Goal: Task Accomplishment & Management: Manage account settings

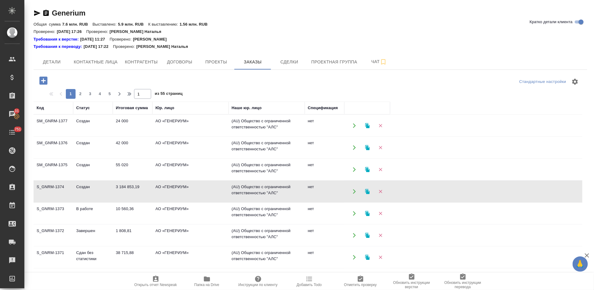
click at [74, 209] on td "В работе" at bounding box center [93, 213] width 40 height 21
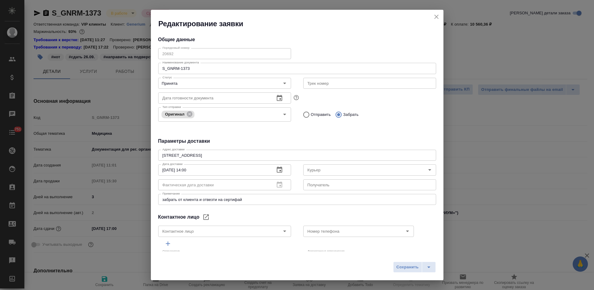
select select "RU"
type input "Северов Олег"
type input "Михалева Ирина"
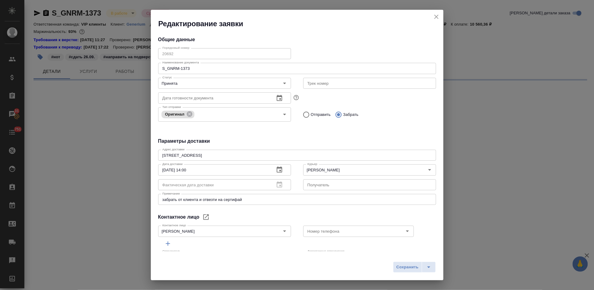
select select "RU"
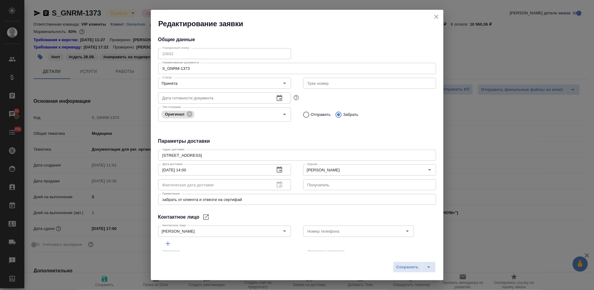
type textarea "x"
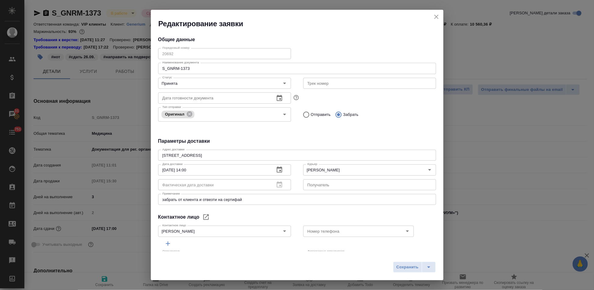
type textarea "x"
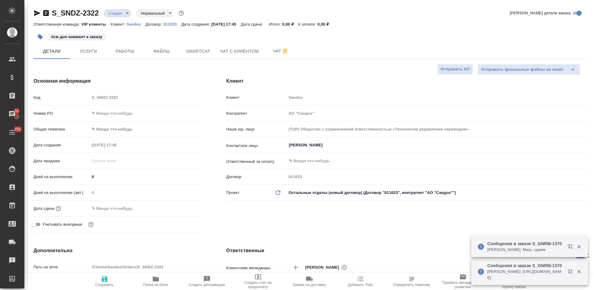
select select "RU"
click at [131, 25] on p "Sandoz" at bounding box center [135, 24] width 19 height 5
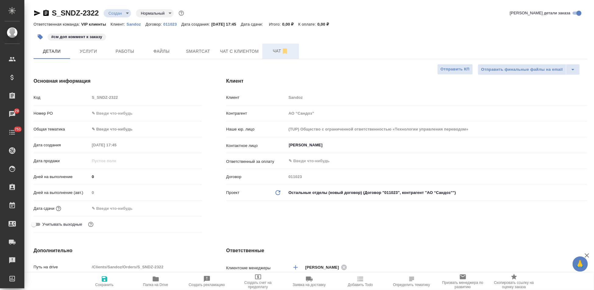
click at [265, 51] on button "Чат" at bounding box center [280, 51] width 37 height 15
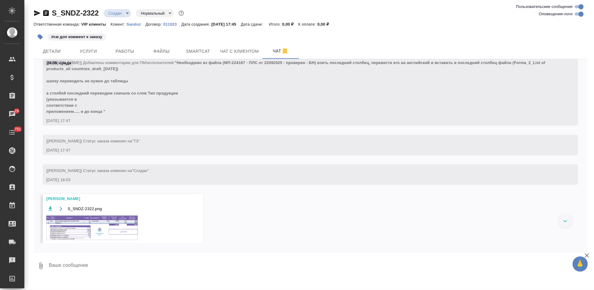
scroll to position [159, 0]
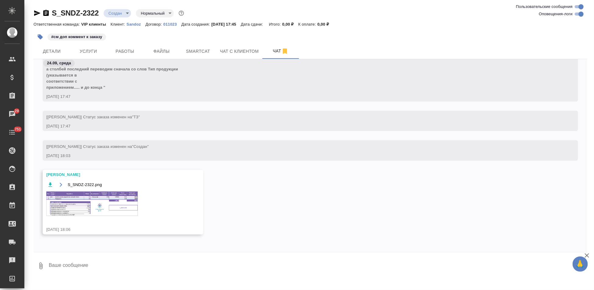
click at [107, 206] on img at bounding box center [91, 203] width 91 height 24
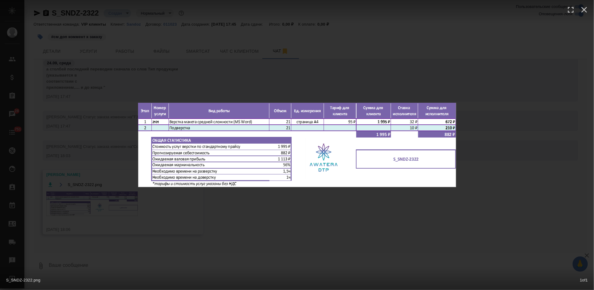
click at [320, 210] on div "S_SNDZ-2322.png 1 of 1" at bounding box center [297, 145] width 594 height 290
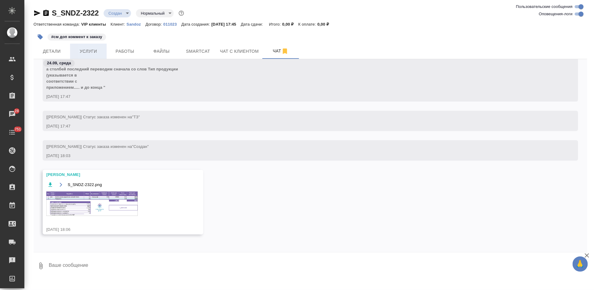
click at [88, 54] on span "Услуги" at bounding box center [88, 52] width 29 height 8
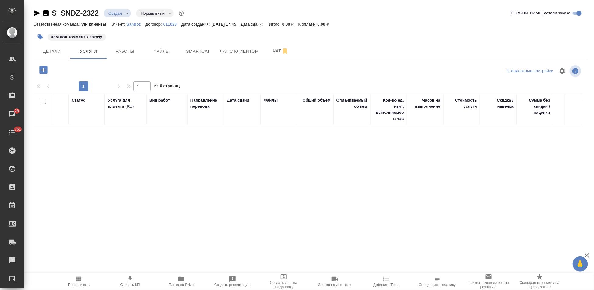
click at [43, 72] on icon "button" at bounding box center [43, 70] width 8 height 8
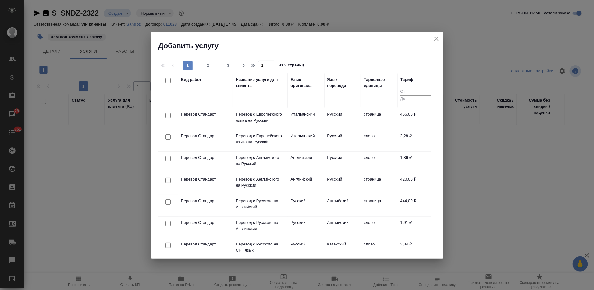
click at [248, 97] on input "text" at bounding box center [260, 96] width 49 height 8
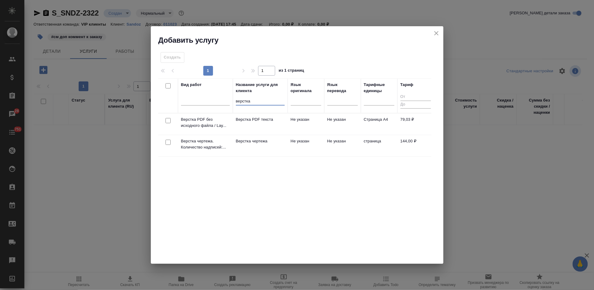
type input "верстка"
click at [286, 145] on td "Верстка чертежа" at bounding box center [260, 145] width 55 height 21
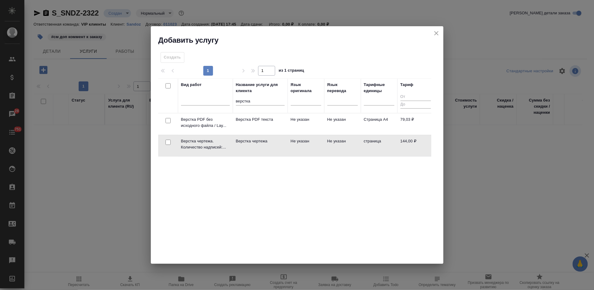
click at [286, 145] on td "Верстка чертежа" at bounding box center [260, 145] width 55 height 21
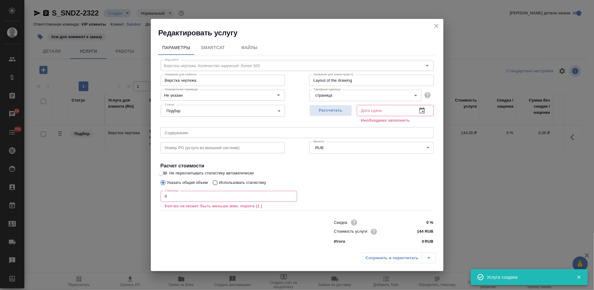
click at [199, 192] on input "0" at bounding box center [229, 196] width 136 height 11
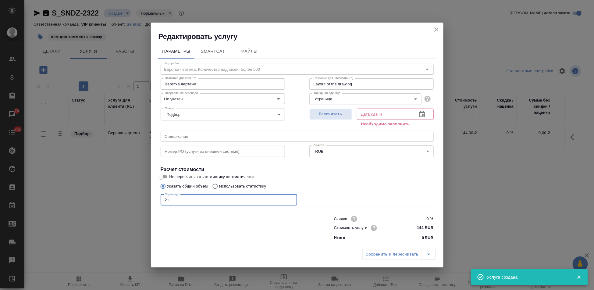
type input "21"
click at [421, 111] on icon "button" at bounding box center [421, 114] width 7 height 7
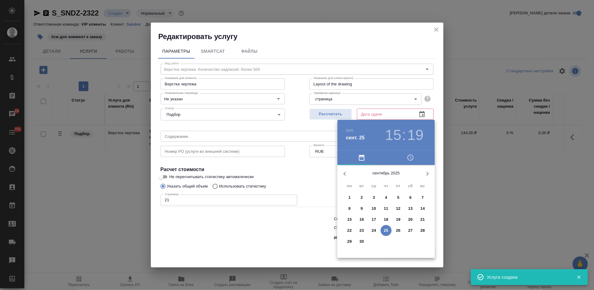
click at [350, 242] on p "29" at bounding box center [349, 241] width 5 height 6
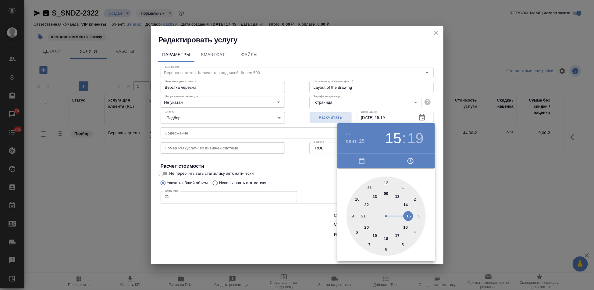
click at [397, 234] on div at bounding box center [385, 215] width 79 height 79
click at [385, 179] on div at bounding box center [385, 215] width 79 height 79
type input "29.09.2025 17:00"
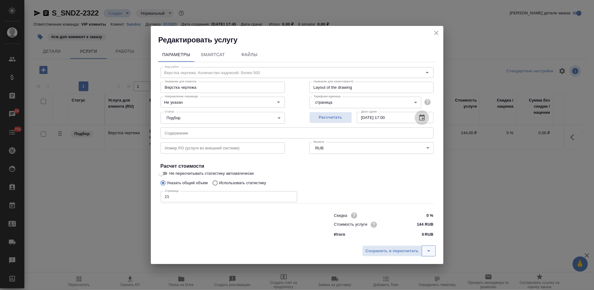
click at [428, 247] on icon "split button" at bounding box center [428, 250] width 7 height 7
click at [402, 234] on li "Сохранить" at bounding box center [399, 238] width 73 height 10
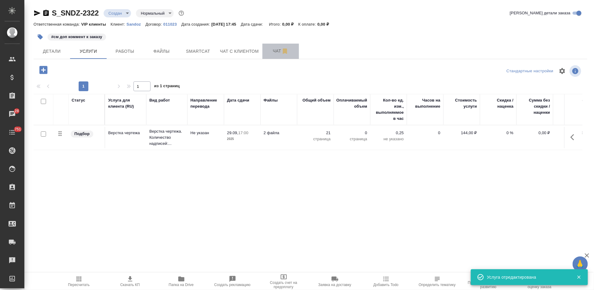
click at [271, 54] on span "Чат" at bounding box center [280, 51] width 29 height 8
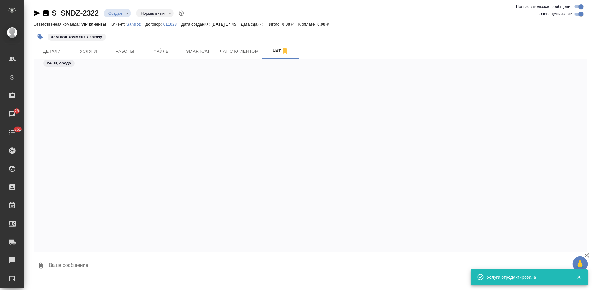
scroll to position [159, 0]
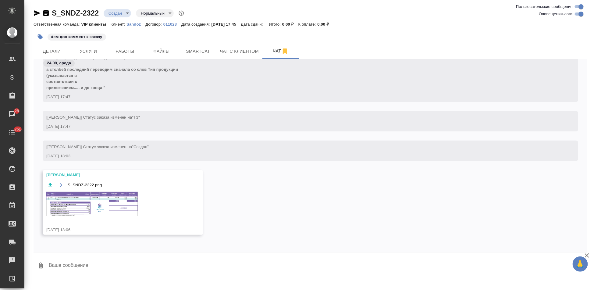
click at [107, 200] on img at bounding box center [91, 204] width 91 height 24
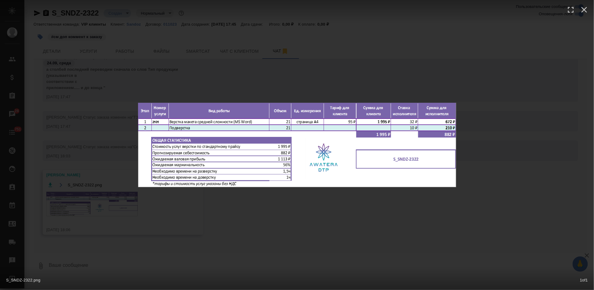
click at [311, 219] on div "S_SNDZ-2322.png 1 of 1" at bounding box center [297, 145] width 594 height 290
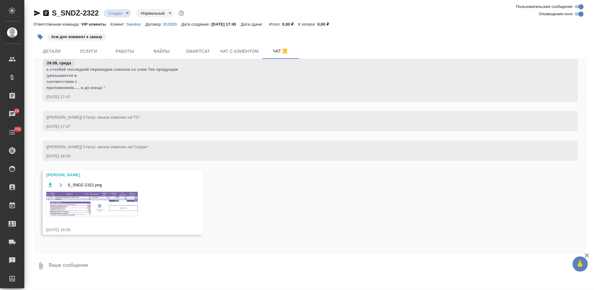
click at [93, 203] on img at bounding box center [91, 204] width 91 height 24
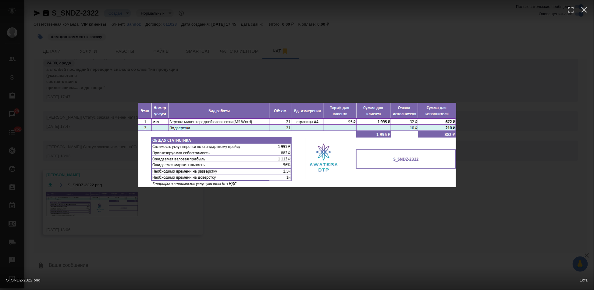
click at [330, 213] on div "S_SNDZ-2322.png 1 of 1" at bounding box center [297, 145] width 594 height 290
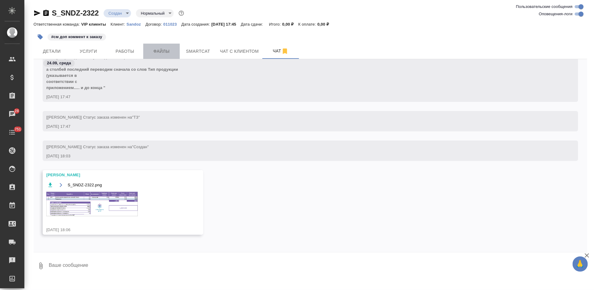
click at [167, 50] on span "Файлы" at bounding box center [161, 52] width 29 height 8
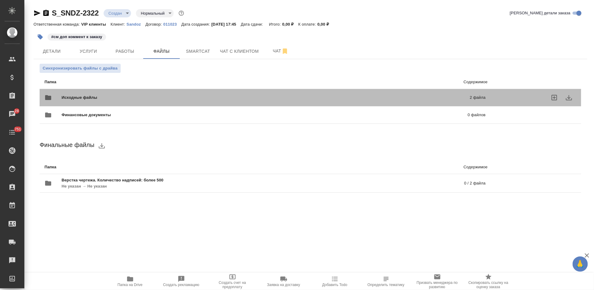
click at [517, 98] on div at bounding box center [536, 97] width 79 height 15
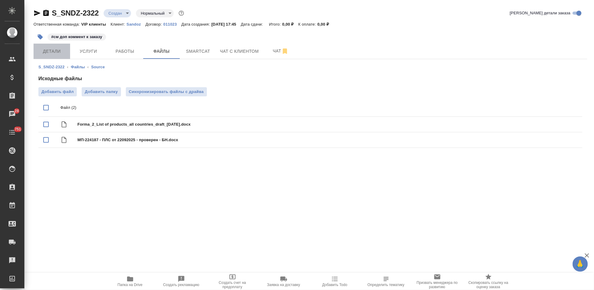
click at [60, 53] on span "Детали" at bounding box center [51, 52] width 29 height 8
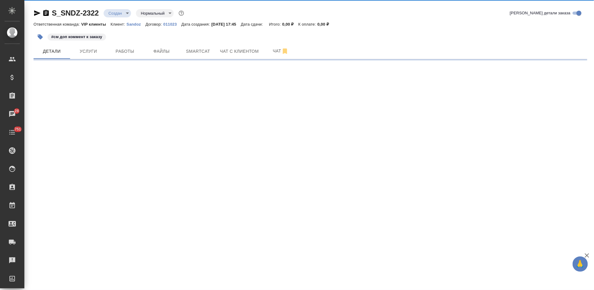
select select "RU"
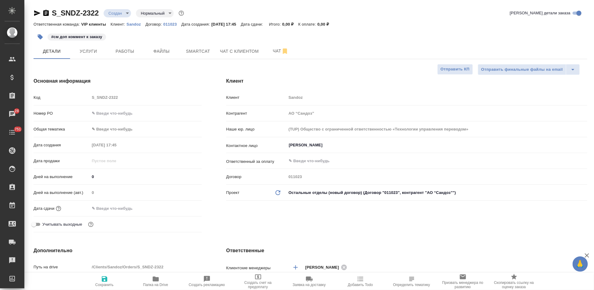
type textarea "x"
click at [163, 53] on span "Файлы" at bounding box center [161, 52] width 29 height 8
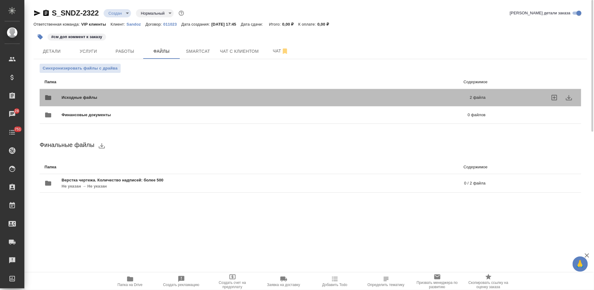
click at [520, 97] on div at bounding box center [536, 97] width 79 height 15
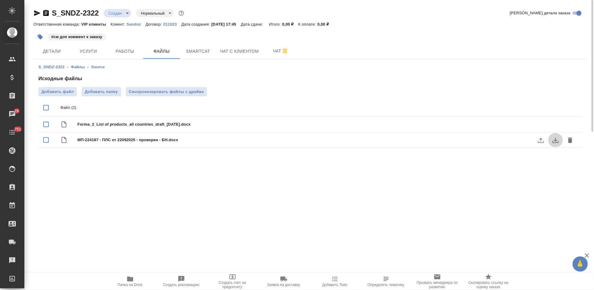
click at [555, 140] on icon "download" at bounding box center [555, 140] width 6 height 5
click at [273, 51] on span "Чат" at bounding box center [280, 51] width 29 height 8
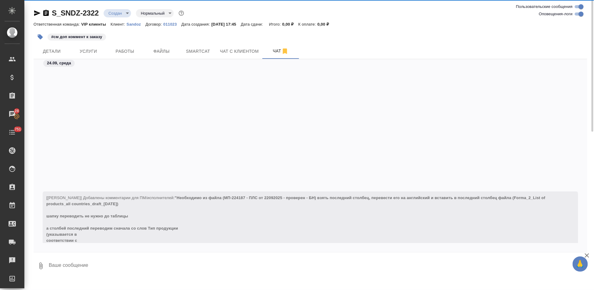
scroll to position [159, 0]
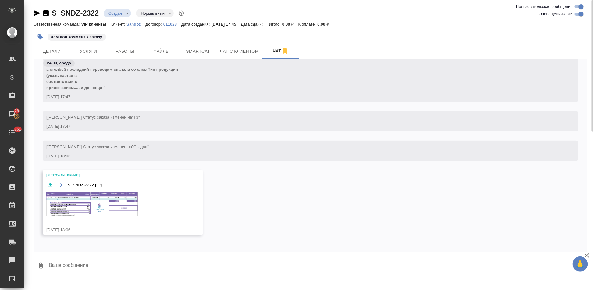
click at [126, 264] on textarea at bounding box center [317, 265] width 539 height 21
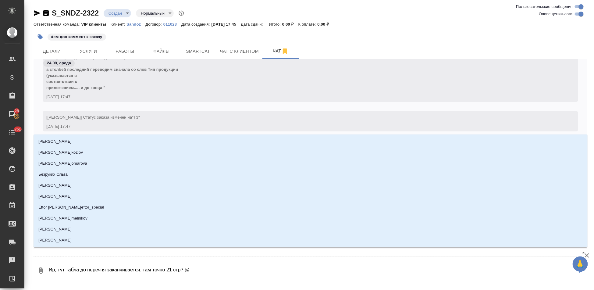
type textarea "Ир, тут табла до перечня заканчивается. там точно 21 стр? @о"
type input "о"
type textarea "Ир, тут табла до перечня заканчивается. там точно 21 стр? @окс"
type input "окс"
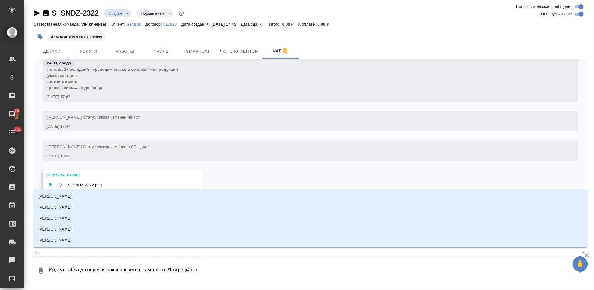
type textarea "Ир, тут табла до перечня заканчивается. там точно 21 стр? @оксю"
type input "оксю"
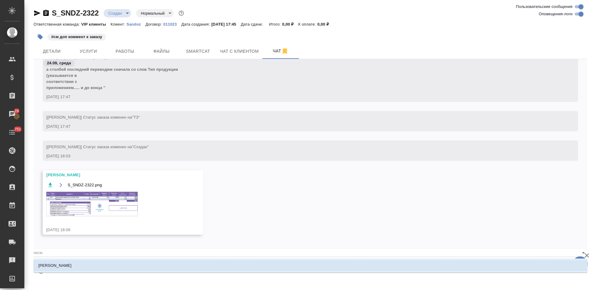
click at [99, 266] on li "Оксютович Ирина" at bounding box center [311, 265] width 554 height 11
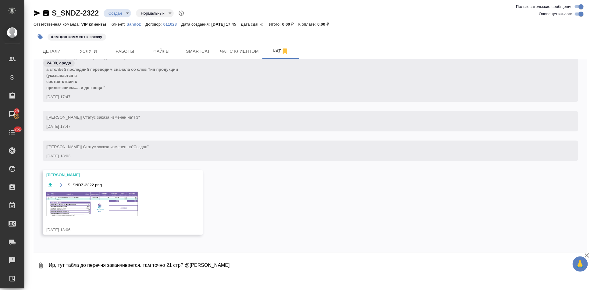
type textarea "Ир, тут табла до перечня заканчивается. там точно 21 стр? @Оксютович Ирина"
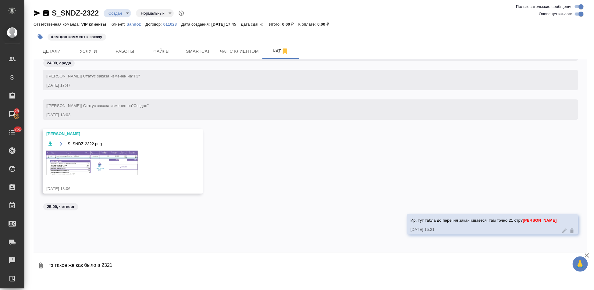
type textarea "тз такое же как было а 2321"
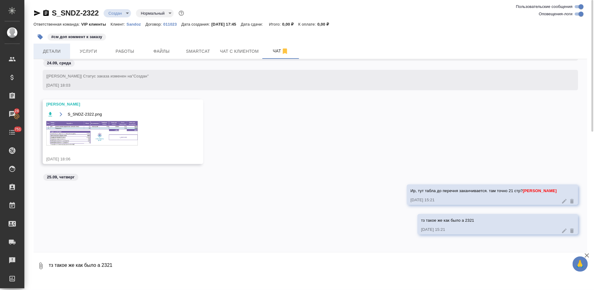
click at [54, 53] on span "Детали" at bounding box center [51, 52] width 29 height 8
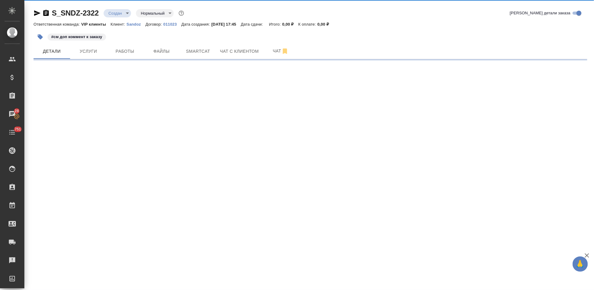
select select "RU"
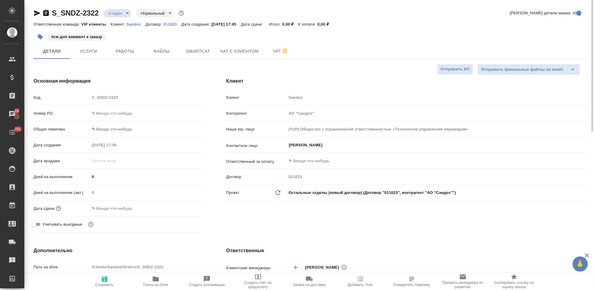
type textarea "x"
click at [269, 55] on button "Чат" at bounding box center [280, 51] width 37 height 15
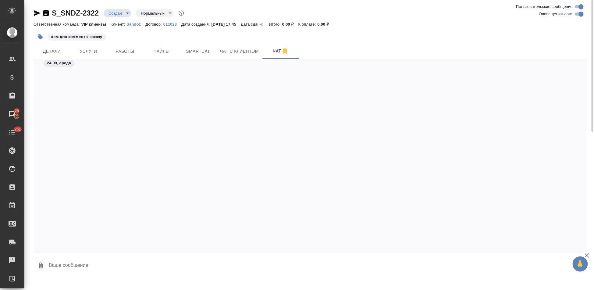
scroll to position [272, 0]
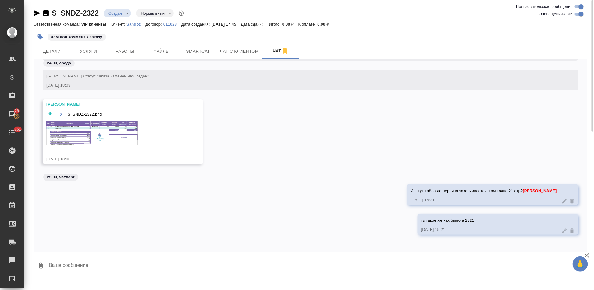
click at [137, 266] on textarea at bounding box center [317, 265] width 539 height 21
type textarea "не 12?"
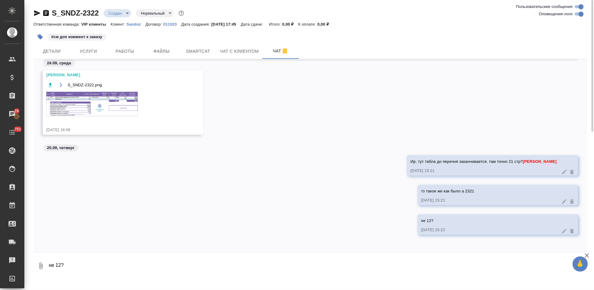
click at [128, 14] on body "🙏 .cls-1 fill:#fff; AWATERA Kabargina Anna Клиенты Спецификации Заказы 28 Чаты …" at bounding box center [297, 145] width 594 height 290
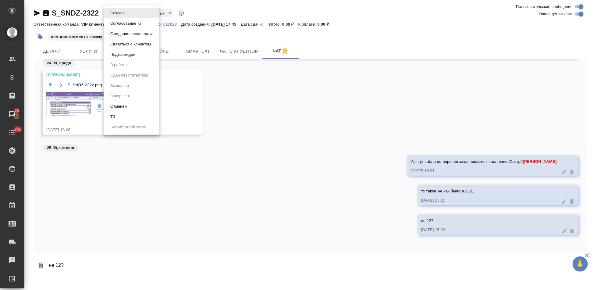
click at [119, 118] on li "ТЗ" at bounding box center [132, 116] width 56 height 10
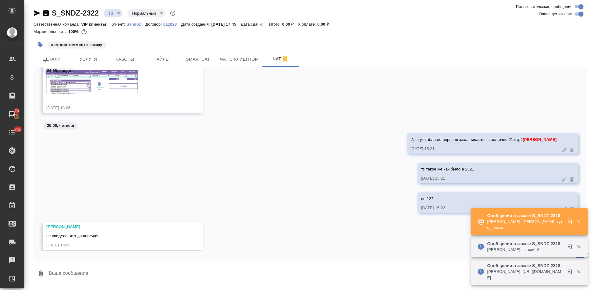
scroll to position [625, 0]
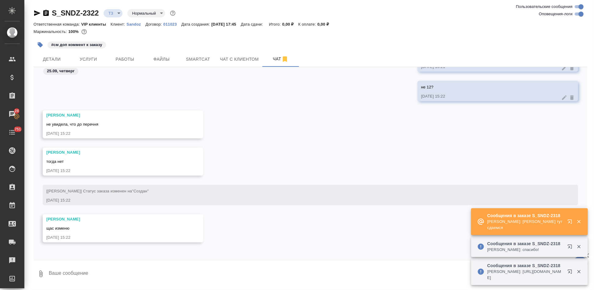
click at [132, 270] on textarea at bounding box center [317, 273] width 539 height 21
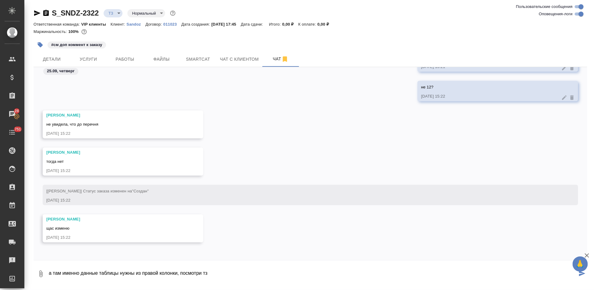
type textarea "а там именно данные таблицы нужны из правой колонки, посмотри тз"
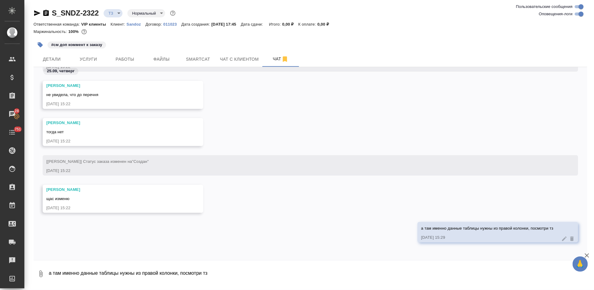
click at [409, 269] on textarea "а там именно данные таблицы нужны из правой колонки, посмотри тз" at bounding box center [317, 273] width 539 height 21
type textarea "перевести и из в шаблон вставить"
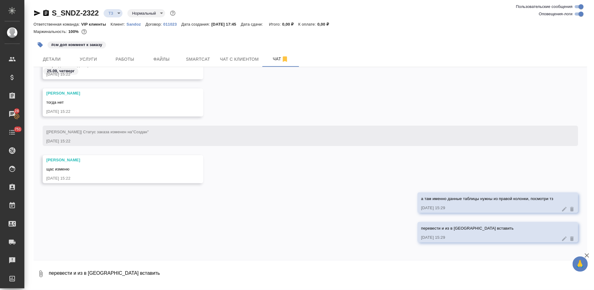
click at [562, 238] on icon at bounding box center [564, 238] width 5 height 5
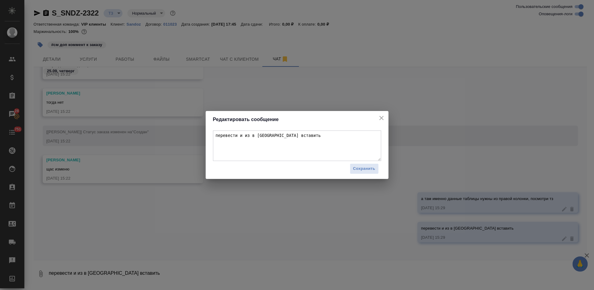
click at [247, 136] on textarea "перевести и из в шаблон вставить" at bounding box center [297, 145] width 168 height 30
type textarea "перевести и их в шаблон вставить"
click at [363, 169] on span "Сохранить" at bounding box center [364, 168] width 22 height 7
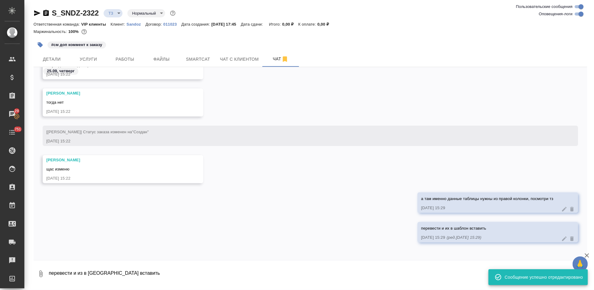
scroll to position [833, 0]
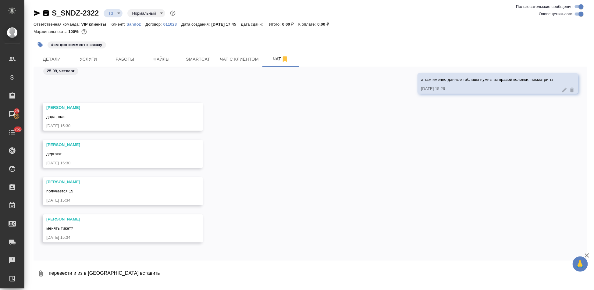
click at [83, 275] on textarea "перевести и из в шаблон вставить" at bounding box center [317, 273] width 539 height 21
type textarea "да, конечно."
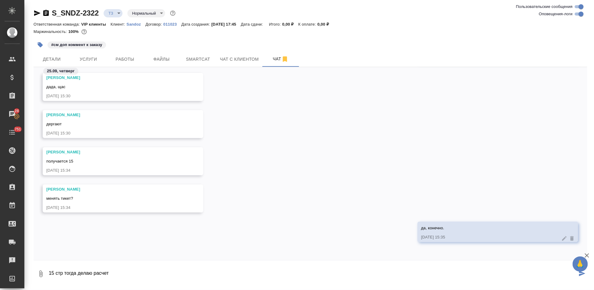
type textarea "15 стр тогда делаю расчет"
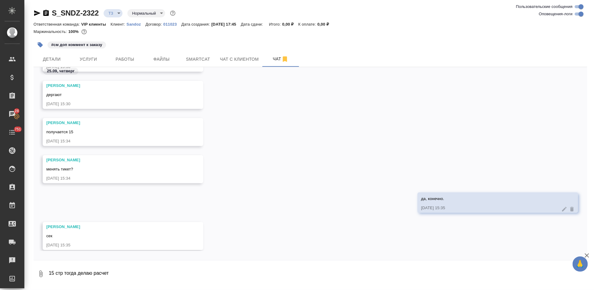
scroll to position [929, 0]
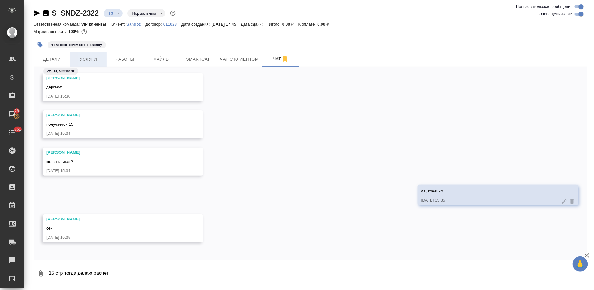
click at [86, 63] on button "Услуги" at bounding box center [88, 58] width 37 height 15
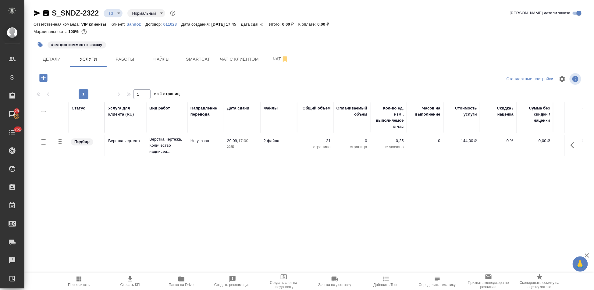
click at [329, 140] on p "21" at bounding box center [315, 141] width 30 height 6
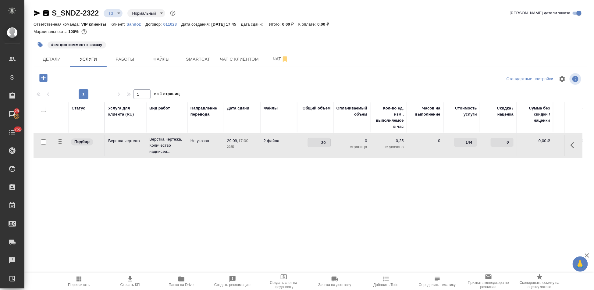
click at [328, 144] on input "20" at bounding box center [319, 142] width 22 height 9
type input "2"
type input "15"
click at [325, 155] on td "15" at bounding box center [315, 145] width 37 height 21
click at [125, 77] on icon "split button" at bounding box center [122, 76] width 7 height 7
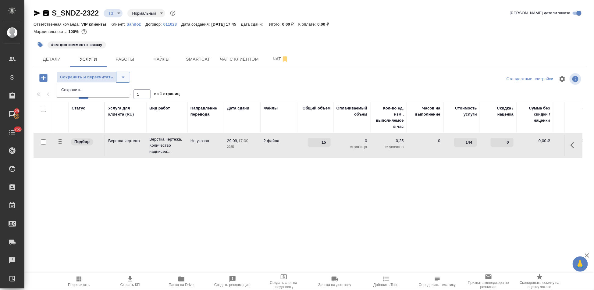
click at [99, 92] on li "Сохранить" at bounding box center [92, 90] width 73 height 10
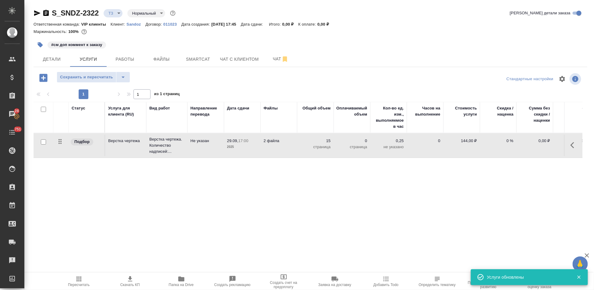
click at [46, 78] on icon "button" at bounding box center [43, 78] width 8 height 8
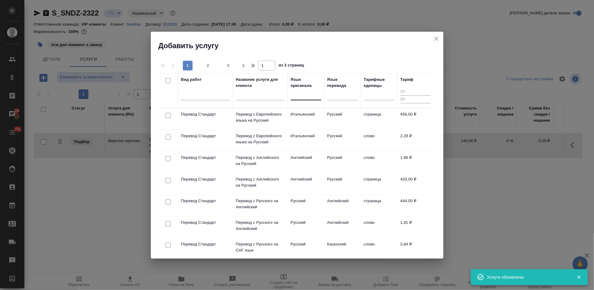
click at [300, 95] on div at bounding box center [306, 94] width 30 height 9
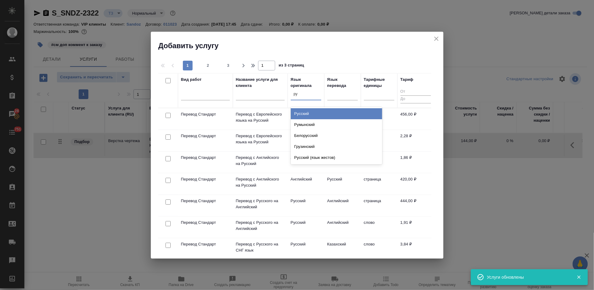
type input "рус"
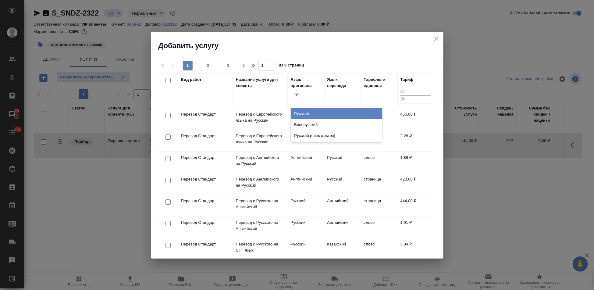
click at [311, 115] on div "Русский" at bounding box center [336, 113] width 91 height 11
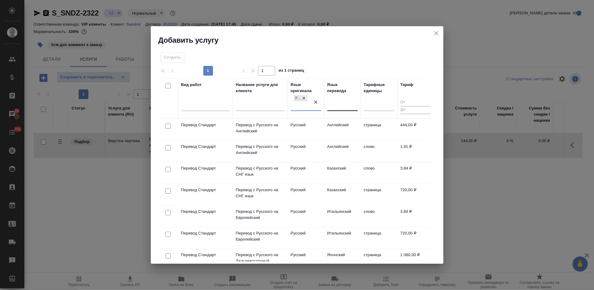
click at [338, 105] on div at bounding box center [342, 104] width 30 height 9
type input "а"
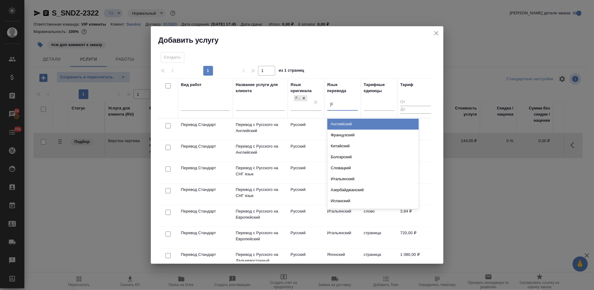
click at [344, 124] on div "Английский" at bounding box center [372, 123] width 91 height 11
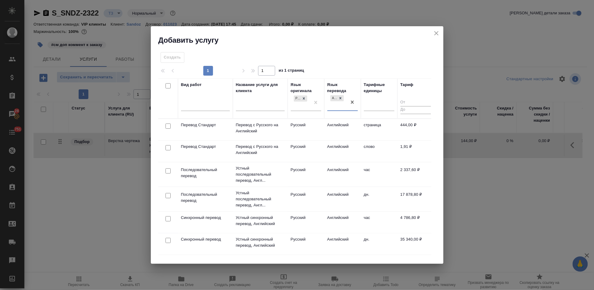
click at [326, 147] on td "Английский" at bounding box center [342, 150] width 37 height 21
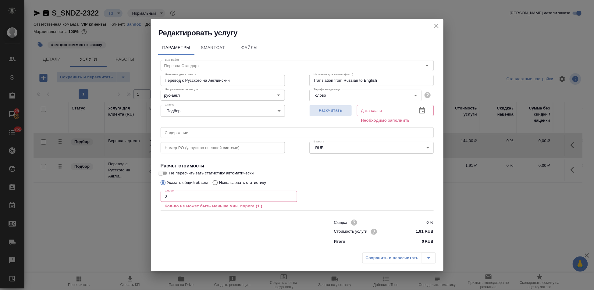
click at [234, 194] on input "0" at bounding box center [229, 196] width 136 height 11
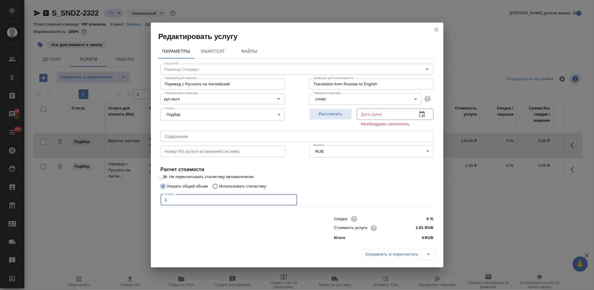
type input "1"
click at [420, 112] on icon "button" at bounding box center [421, 114] width 5 height 6
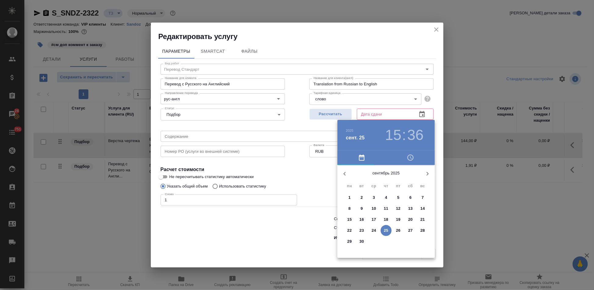
click at [396, 231] on p "26" at bounding box center [398, 230] width 5 height 6
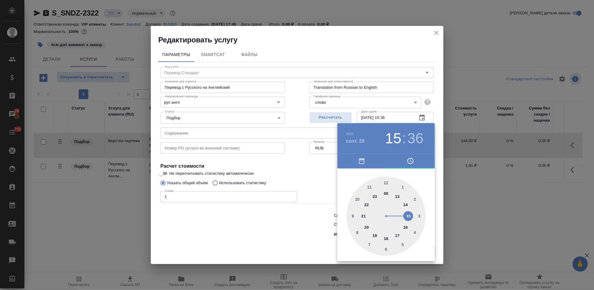
click at [397, 237] on div at bounding box center [385, 215] width 79 height 79
click at [387, 183] on div at bounding box center [385, 215] width 79 height 79
type input "26.09.2025 17:00"
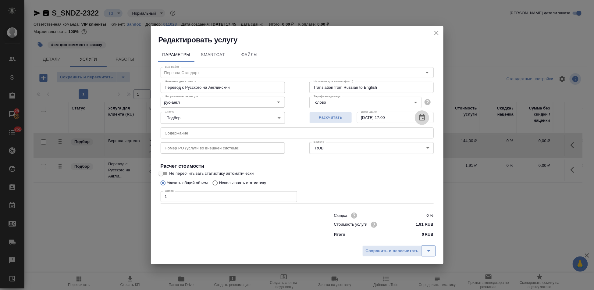
click at [429, 251] on icon "split button" at bounding box center [428, 250] width 7 height 7
click at [400, 237] on li "Сохранить" at bounding box center [399, 238] width 73 height 10
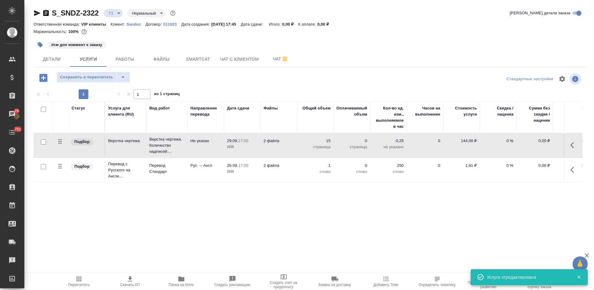
click at [573, 147] on icon "button" at bounding box center [572, 145] width 4 height 6
click at [536, 147] on icon "button" at bounding box center [539, 144] width 7 height 7
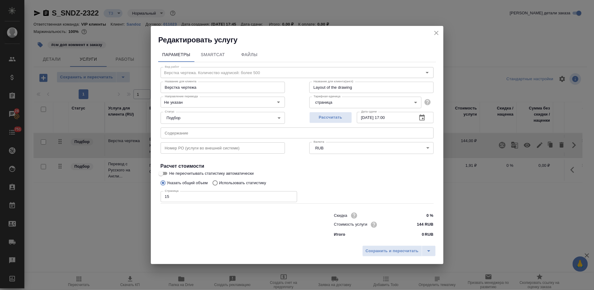
click at [438, 35] on icon "close" at bounding box center [435, 32] width 7 height 7
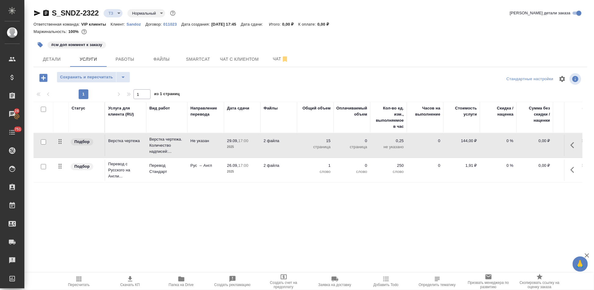
click at [42, 168] on input "checkbox" at bounding box center [43, 166] width 5 height 5
checkbox input "true"
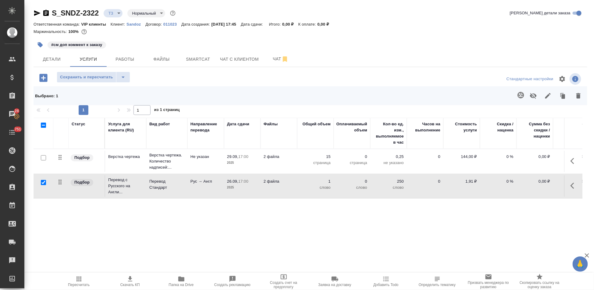
click at [519, 95] on icon "button" at bounding box center [520, 95] width 6 height 6
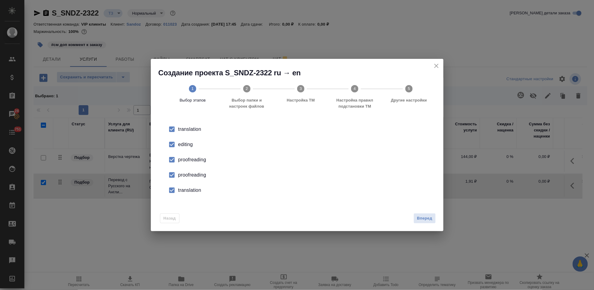
click at [178, 146] on input "checkbox" at bounding box center [171, 144] width 13 height 13
click at [176, 178] on input "checkbox" at bounding box center [171, 174] width 13 height 13
click at [173, 192] on input "checkbox" at bounding box center [171, 190] width 13 height 13
click at [429, 217] on span "Вперед" at bounding box center [424, 218] width 15 height 7
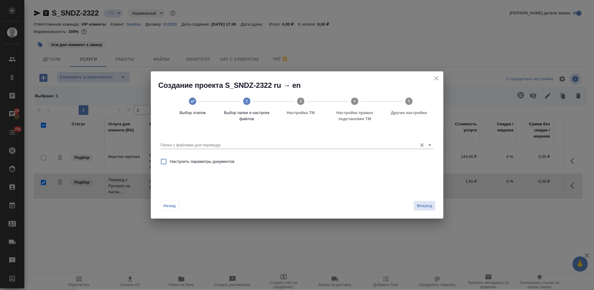
click at [386, 144] on input "Папка с файлами для перевода" at bounding box center [287, 144] width 253 height 7
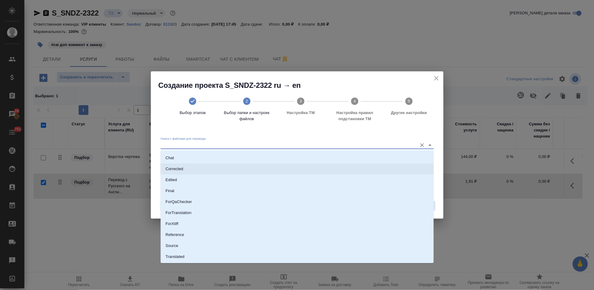
scroll to position [31, 0]
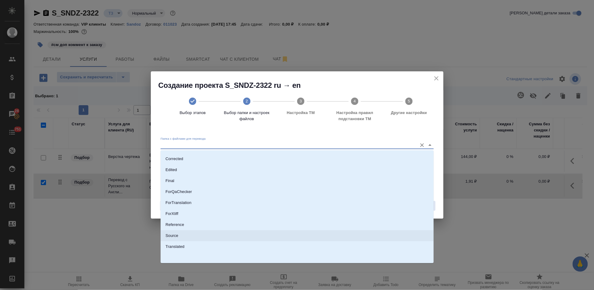
click at [202, 233] on li "Source" at bounding box center [297, 235] width 273 height 11
type input "Source"
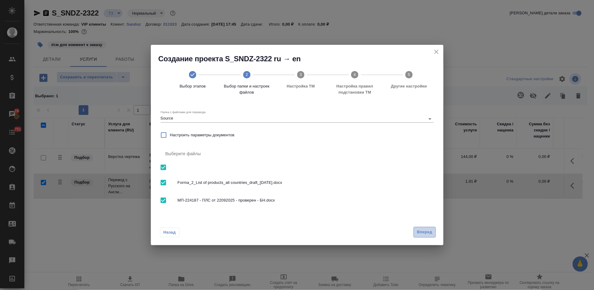
click at [428, 231] on span "Вперед" at bounding box center [424, 231] width 15 height 7
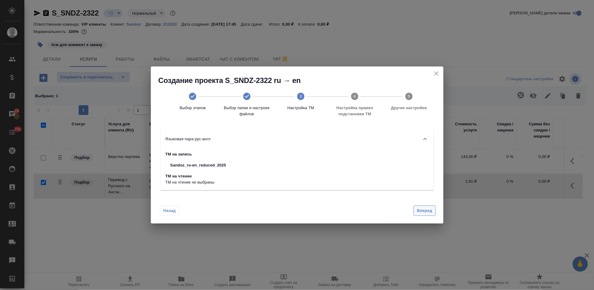
click at [424, 215] on button "Вперед" at bounding box center [424, 210] width 22 height 11
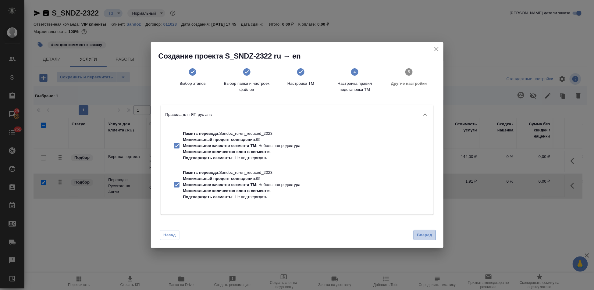
click at [422, 233] on span "Вперед" at bounding box center [424, 234] width 15 height 7
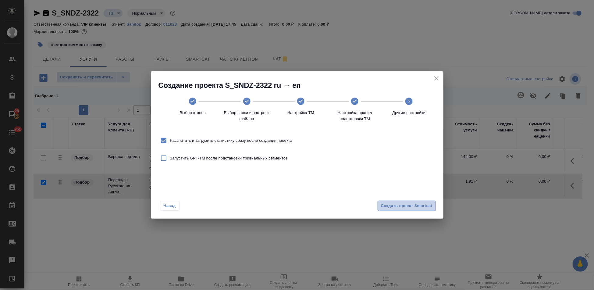
click at [410, 205] on span "Создать проект Smartcat" at bounding box center [406, 205] width 51 height 7
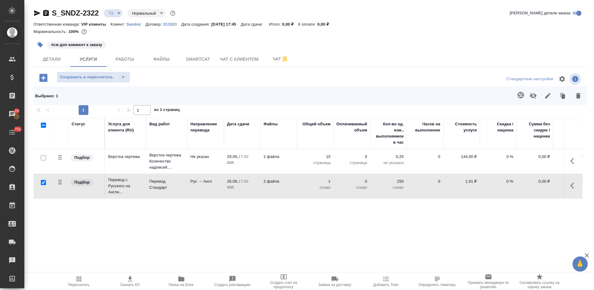
click at [571, 187] on icon "button" at bounding box center [573, 185] width 7 height 7
click at [537, 185] on icon "button" at bounding box center [539, 185] width 7 height 7
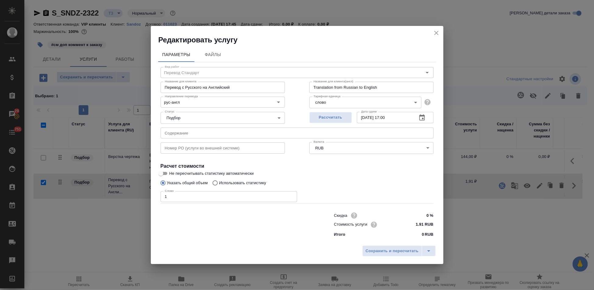
click at [218, 183] on input "Использовать статистику" at bounding box center [214, 183] width 10 height 12
radio input "true"
radio input "false"
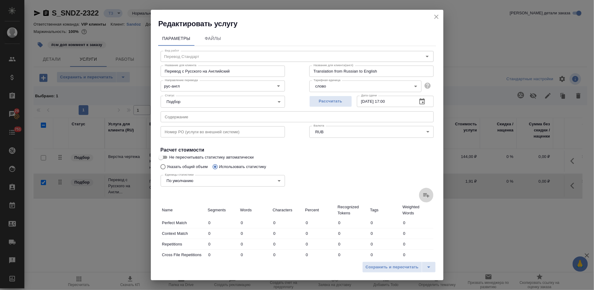
click at [422, 195] on icon at bounding box center [425, 194] width 7 height 7
click at [0, 0] on input "file" at bounding box center [0, 0] width 0 height 0
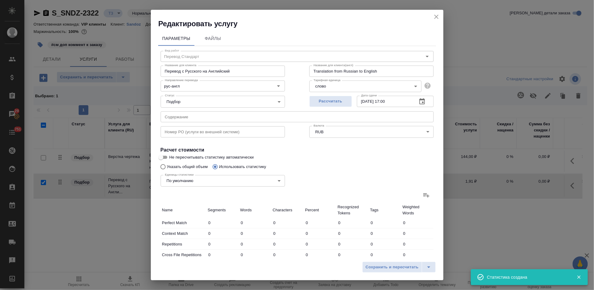
type input "20"
type input "140"
type input "1353"
type input "10"
type input "90"
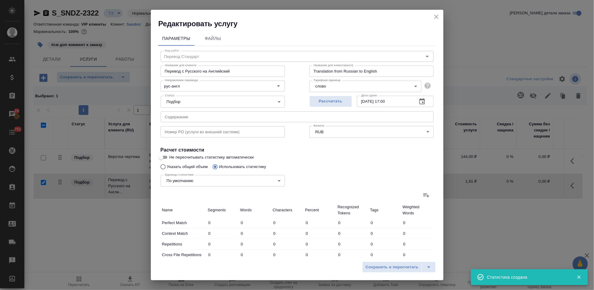
type input "740"
type input "3"
type input "11"
type input "115"
type input "31"
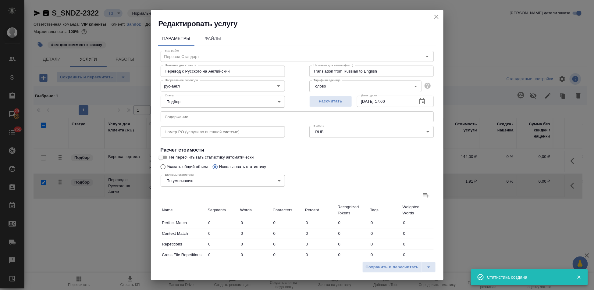
type input "409"
type input "4228"
type input "44"
type input "510"
type input "5083"
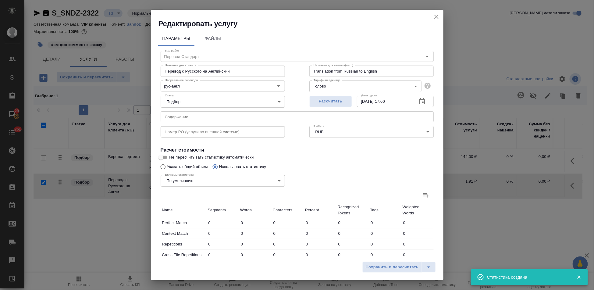
type input "64"
type input "650"
type input "6436"
click at [262, 114] on input "text" at bounding box center [297, 116] width 273 height 11
paste input "Барлебен"
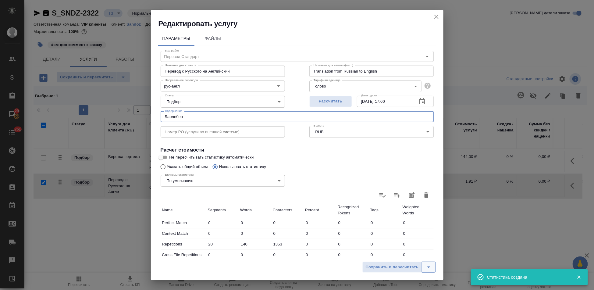
type input "Барлебен"
click at [425, 265] on icon "split button" at bounding box center [428, 266] width 7 height 7
click at [397, 255] on li "Сохранить" at bounding box center [399, 254] width 73 height 10
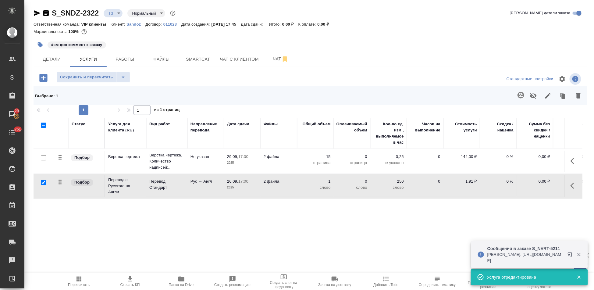
click at [86, 281] on span "Пересчитать" at bounding box center [79, 281] width 44 height 12
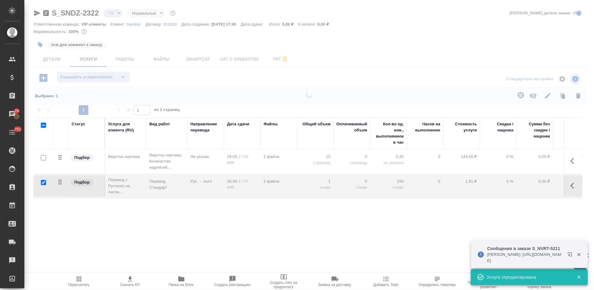
type input "new"
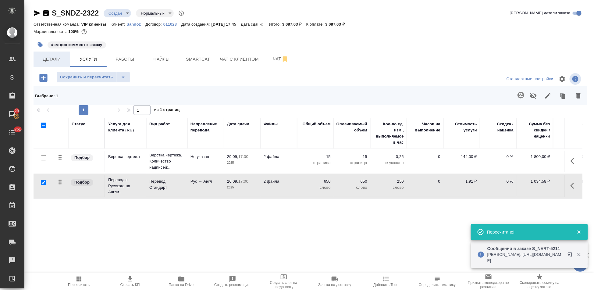
click at [48, 59] on span "Детали" at bounding box center [51, 59] width 29 height 8
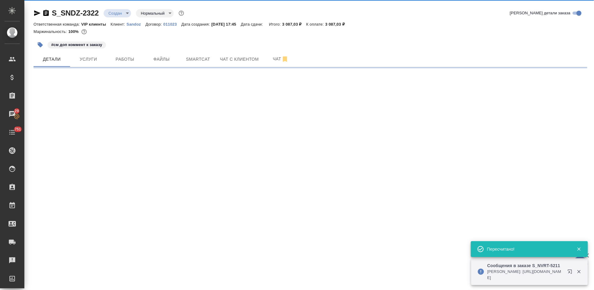
select select "RU"
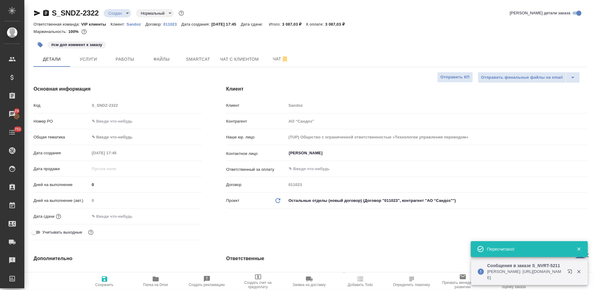
type textarea "x"
click at [106, 185] on input "0" at bounding box center [146, 184] width 112 height 9
type textarea "x"
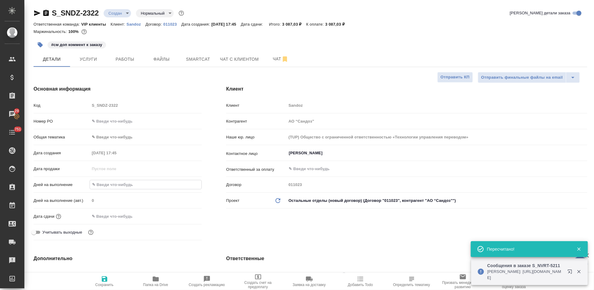
type textarea "x"
type input "2"
type textarea "x"
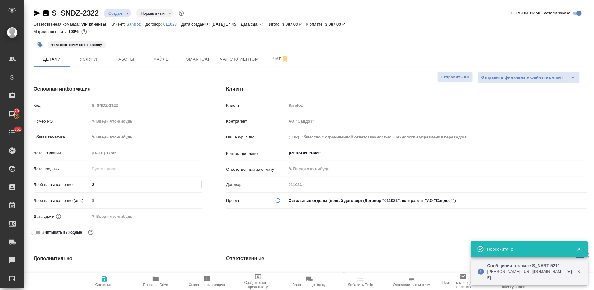
type textarea "x"
type input "1"
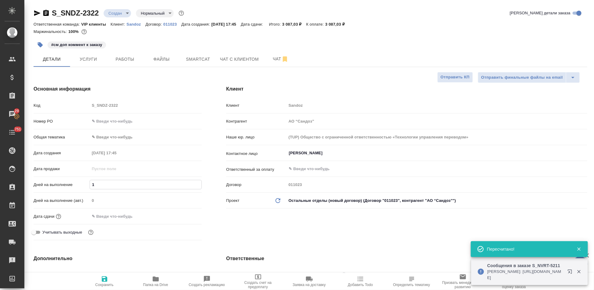
type textarea "x"
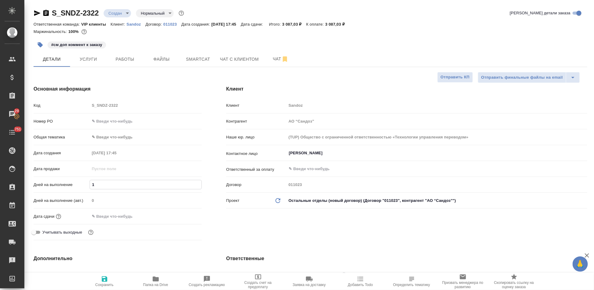
type input "1"
click at [202, 218] on div "Основная информация Код S_SNDZ-2322 Номер PO Общая тематика ✎ Введи что-нибудь …" at bounding box center [117, 164] width 192 height 182
click at [104, 284] on span "Сохранить" at bounding box center [104, 284] width 18 height 4
type textarea "x"
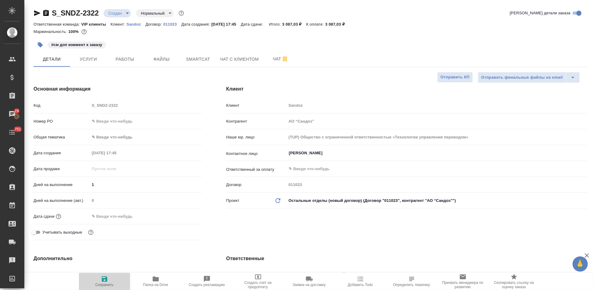
type textarea "x"
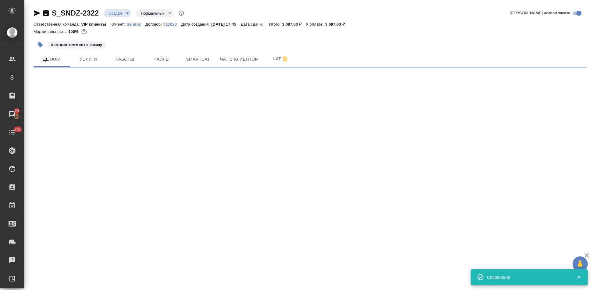
select select "RU"
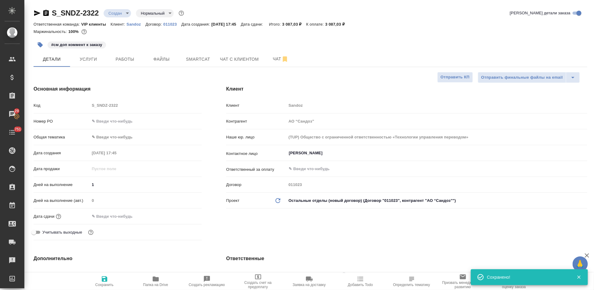
type textarea "x"
click at [108, 278] on span "Сохранить" at bounding box center [105, 281] width 44 height 12
type textarea "x"
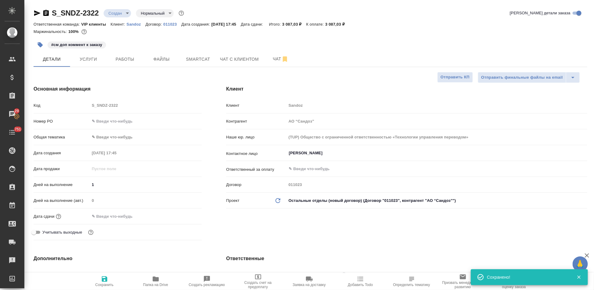
type textarea "x"
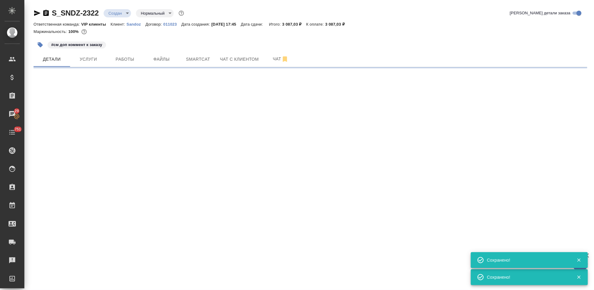
select select "RU"
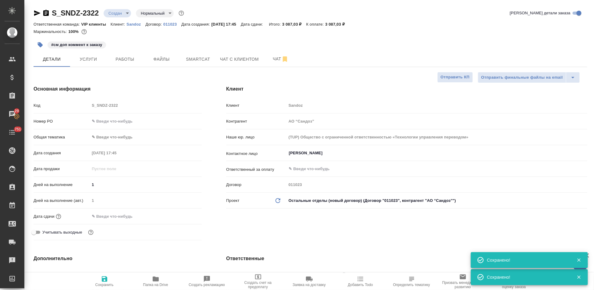
type textarea "x"
click at [88, 55] on button "Услуги" at bounding box center [88, 58] width 37 height 15
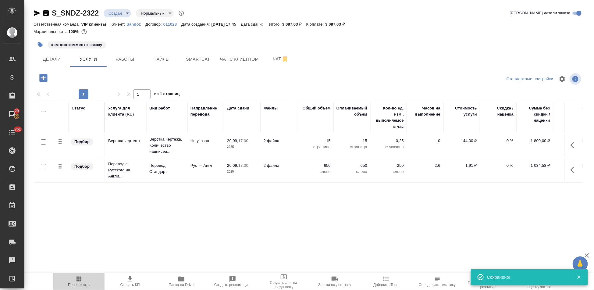
click at [82, 280] on icon "button" at bounding box center [78, 278] width 7 height 7
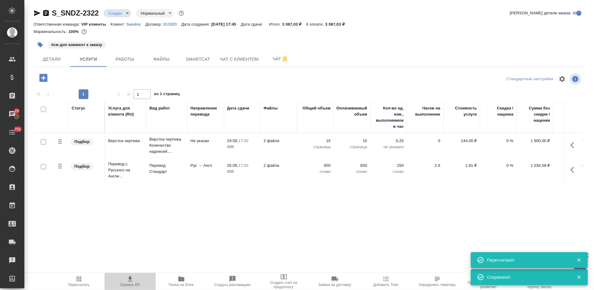
click at [134, 283] on span "Скачать КП" at bounding box center [129, 284] width 19 height 4
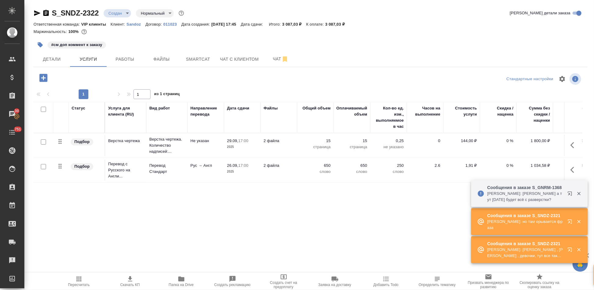
click at [126, 13] on body "🙏 .cls-1 fill:#fff; AWATERA Kabargina Anna Клиенты Спецификации Заказы 30 Чаты …" at bounding box center [297, 145] width 594 height 290
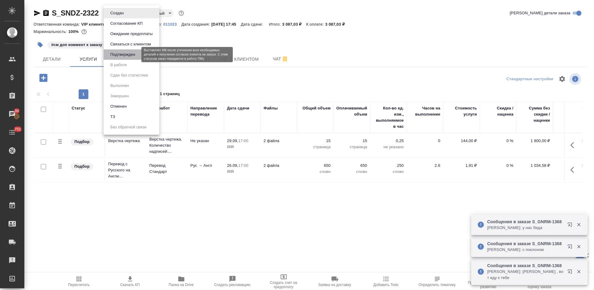
click at [127, 54] on button "Подтвержден" at bounding box center [122, 54] width 29 height 7
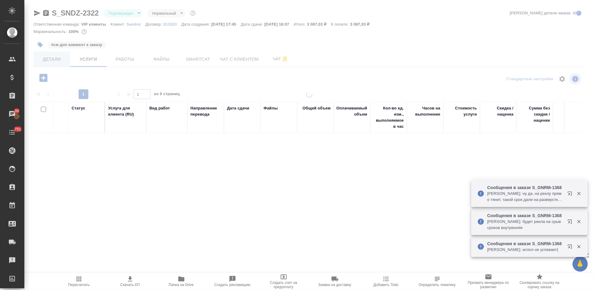
click at [57, 60] on span "Детали" at bounding box center [51, 59] width 29 height 8
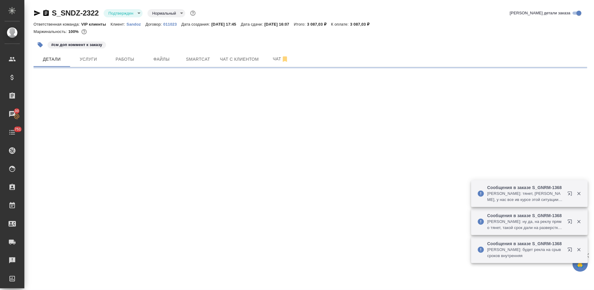
select select "RU"
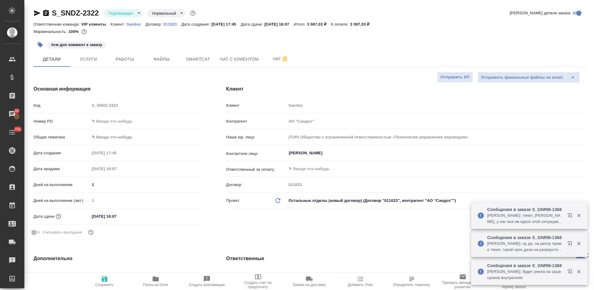
type textarea "x"
click at [131, 216] on input "26.09.2025 16:07" at bounding box center [116, 216] width 53 height 9
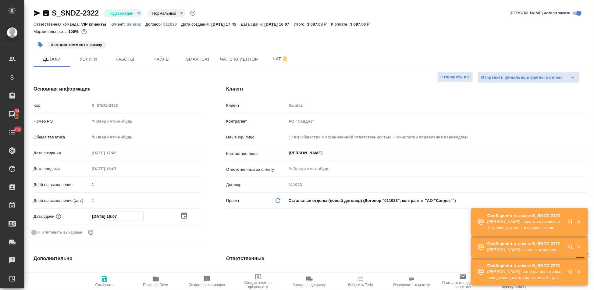
click at [182, 214] on icon "button" at bounding box center [183, 215] width 7 height 7
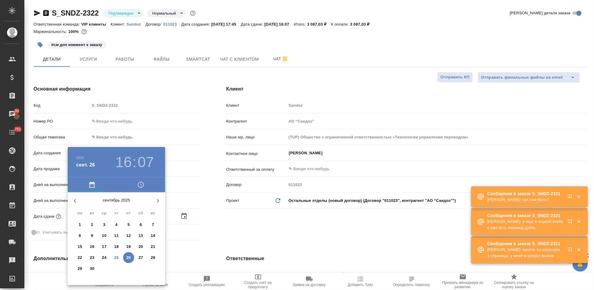
click at [127, 256] on p "26" at bounding box center [128, 257] width 5 height 6
type textarea "x"
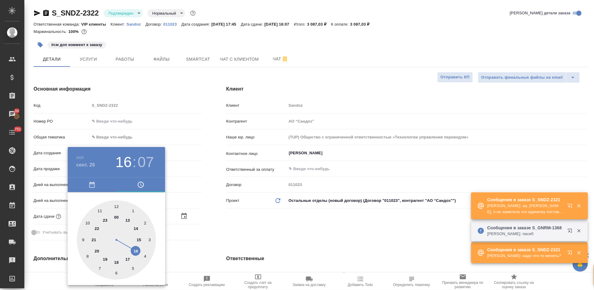
click at [127, 257] on div at bounding box center [116, 239] width 79 height 79
type input "26.09.2025 17:07"
type textarea "x"
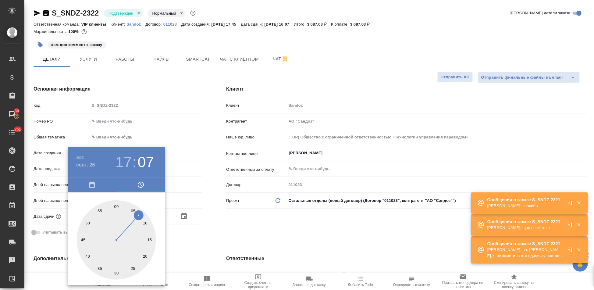
click at [117, 206] on div at bounding box center [116, 239] width 79 height 79
type input "26.09.2025 17:00"
type textarea "x"
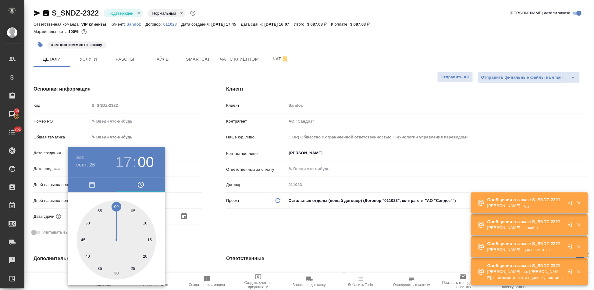
type textarea "x"
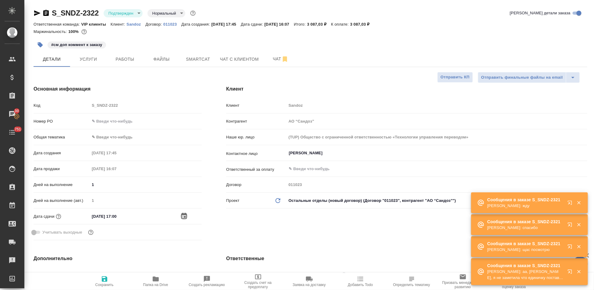
click at [106, 283] on span "Сохранить" at bounding box center [104, 284] width 18 height 4
type textarea "x"
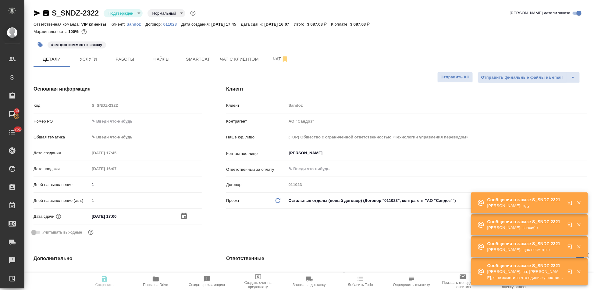
type textarea "x"
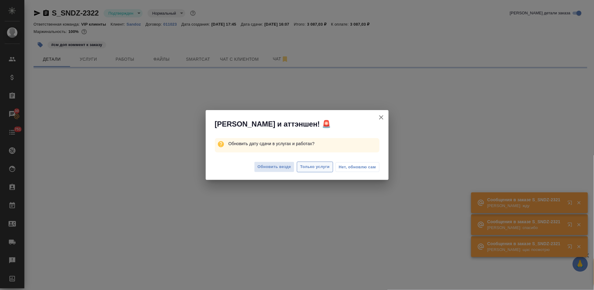
select select "RU"
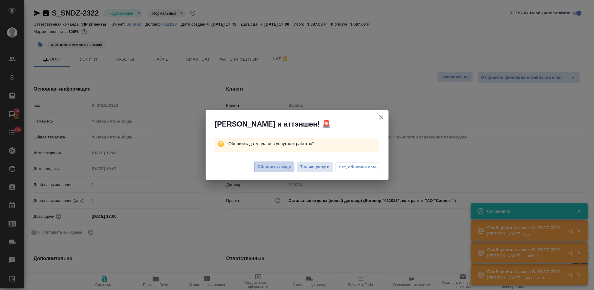
click at [277, 166] on span "Обновить везде" at bounding box center [274, 166] width 34 height 7
type textarea "x"
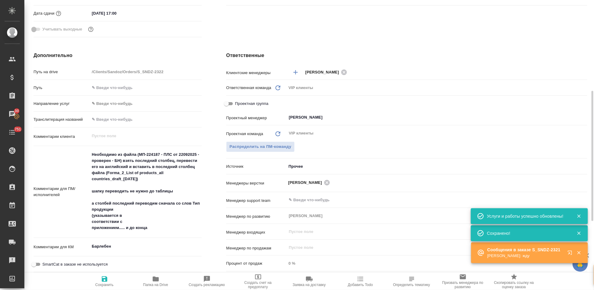
type textarea "x"
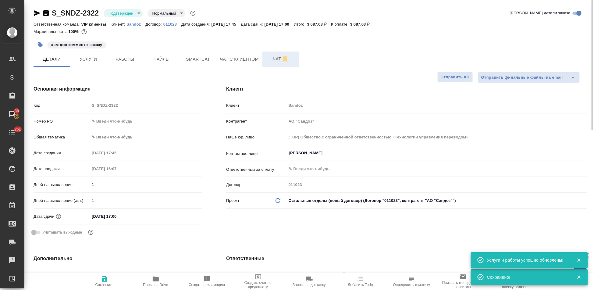
click at [271, 62] on span "Чат" at bounding box center [280, 59] width 29 height 8
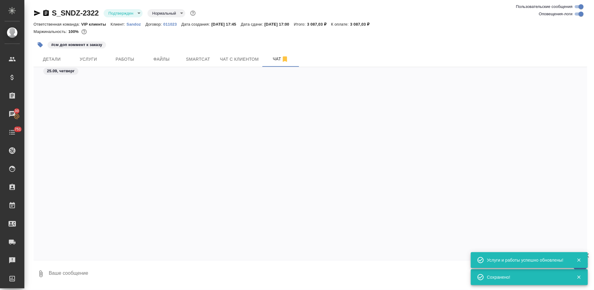
scroll to position [3551, 0]
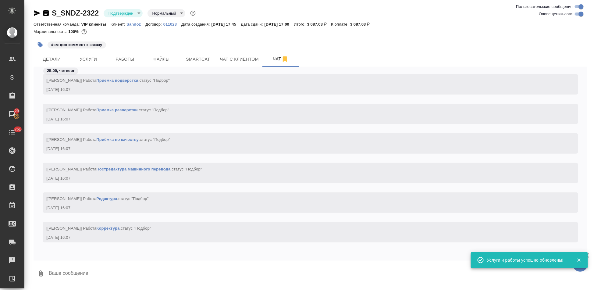
click at [124, 272] on textarea at bounding box center [317, 273] width 539 height 21
type textarea """
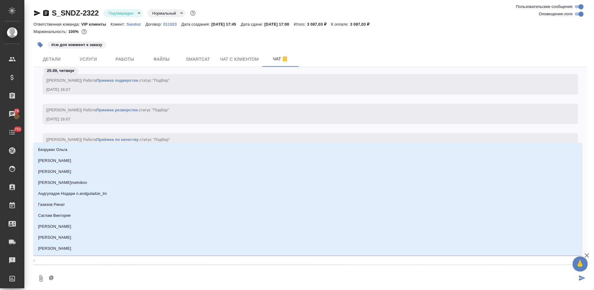
type textarea "@г"
type input "г"
type textarea "@го"
type input "го"
type textarea "@гор"
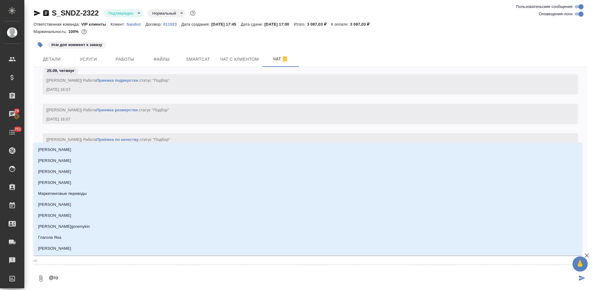
type input "гор"
type textarea "@горш"
type input "горш"
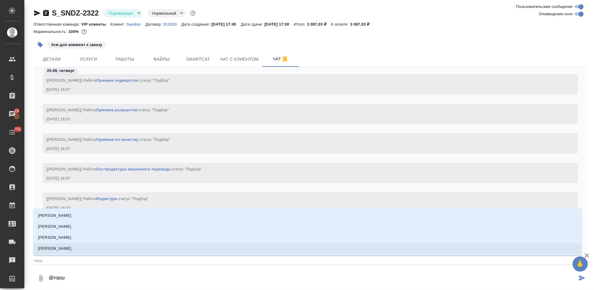
click at [96, 253] on li "[PERSON_NAME]" at bounding box center [307, 248] width 549 height 11
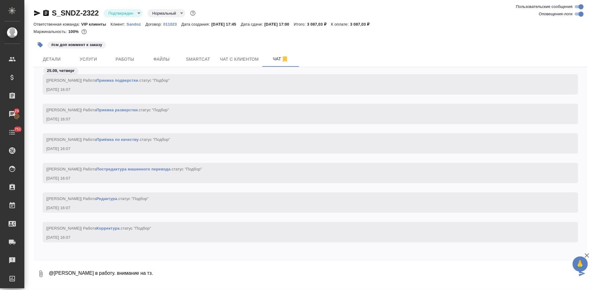
paste textarea "текст перечней после таблицы в расчет не брали"
type textarea "@Горшкова Валентина в работу. внимание на тз. текст перечней после таблицы в ра…"
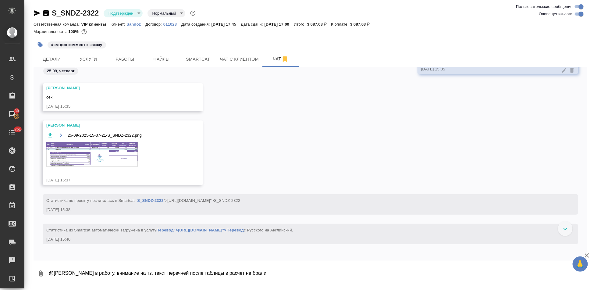
scroll to position [2255, 0]
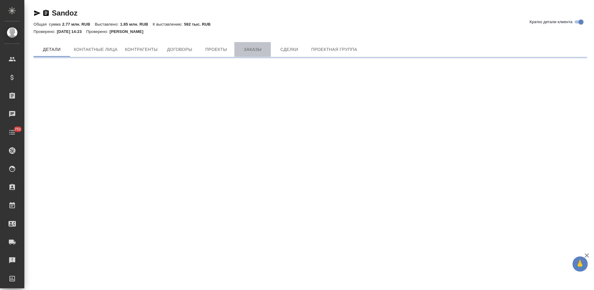
click at [247, 48] on span "Заказы" at bounding box center [252, 50] width 29 height 8
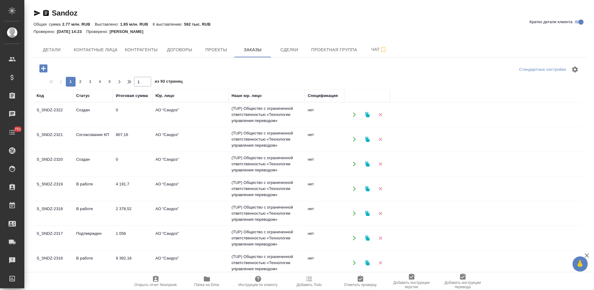
click at [86, 137] on td "Согласование КП" at bounding box center [93, 139] width 40 height 21
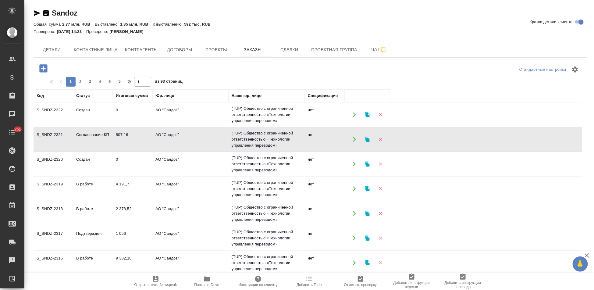
click at [86, 137] on td "Согласование КП" at bounding box center [93, 139] width 40 height 21
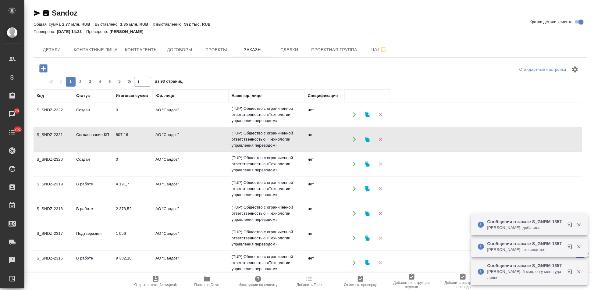
click at [99, 138] on td "Согласование КП" at bounding box center [93, 139] width 40 height 21
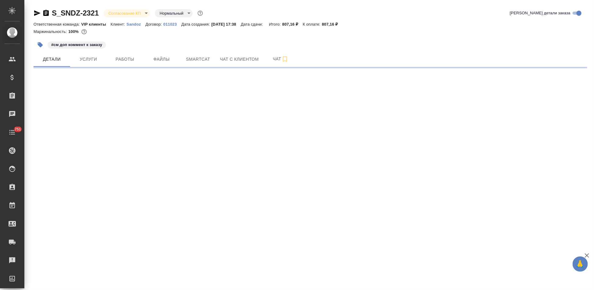
select select "RU"
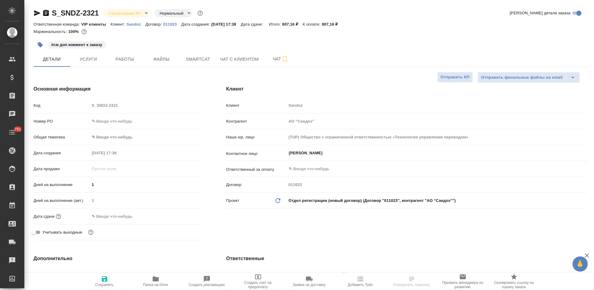
type textarea "x"
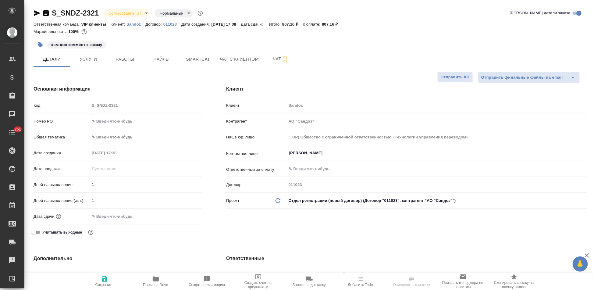
type textarea "x"
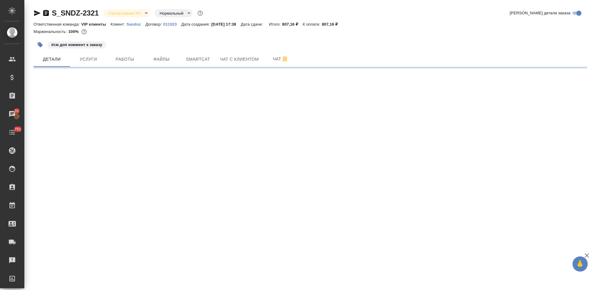
select select "RU"
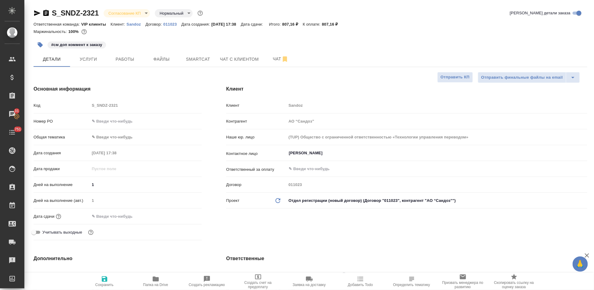
type textarea "x"
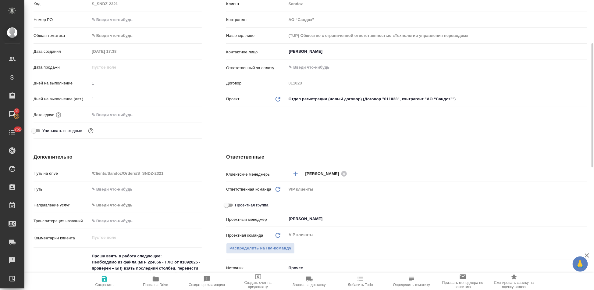
scroll to position [68, 0]
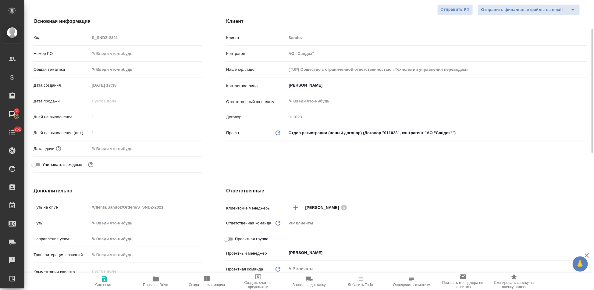
type textarea "x"
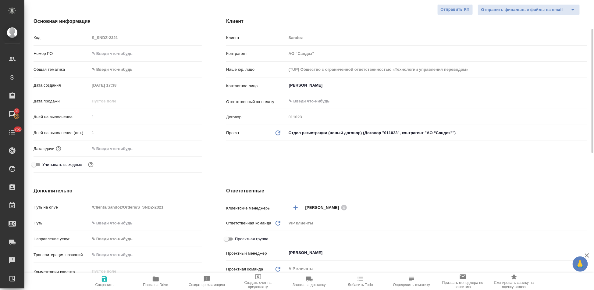
type textarea "x"
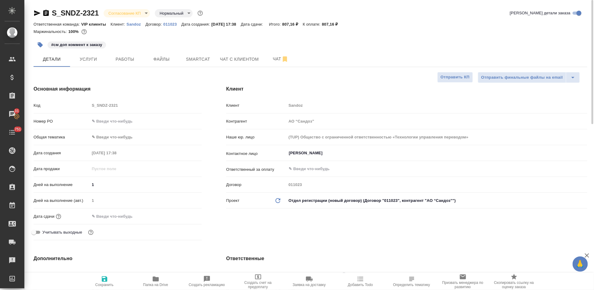
click at [147, 14] on body "🙏 .cls-1 fill:#fff; AWATERA Kabargina Anna Клиенты Спецификации Заказы 31 Чаты …" at bounding box center [297, 145] width 594 height 290
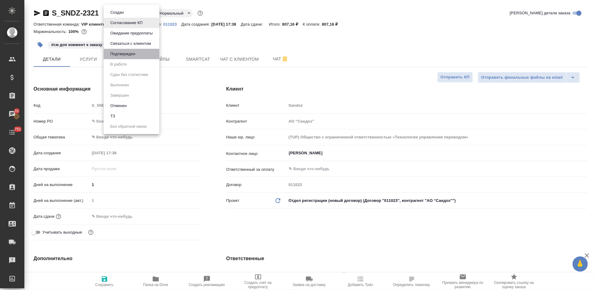
click at [141, 56] on li "Подтвержден" at bounding box center [132, 54] width 56 height 10
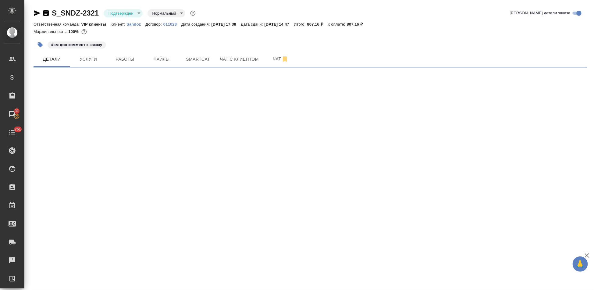
select select "RU"
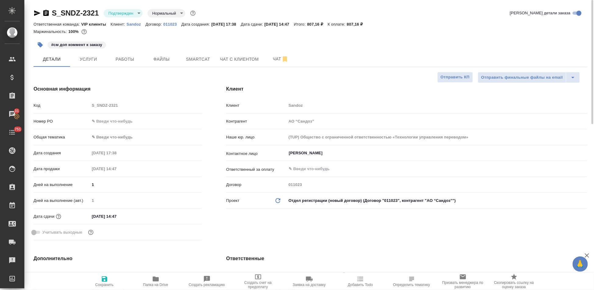
type textarea "x"
click at [132, 217] on input "26.09.2025 14:47" at bounding box center [116, 216] width 53 height 9
type input "26.09.2025 14:__"
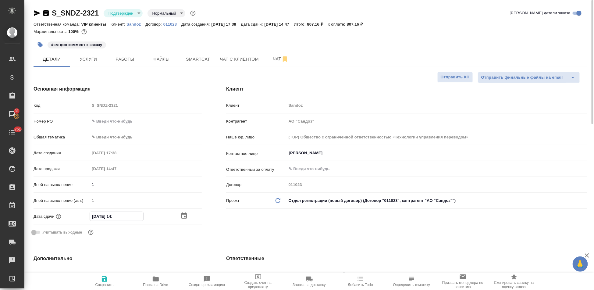
type textarea "x"
type input "26.09.2025 14:0_"
type textarea "x"
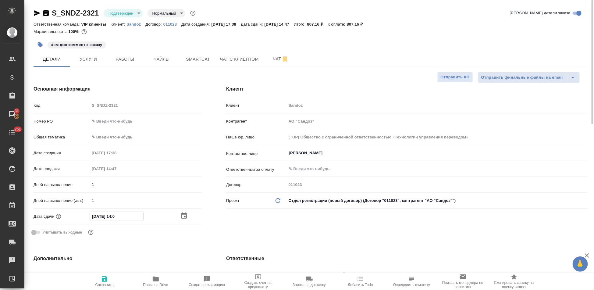
type textarea "x"
type input "26.09.2025 14:00"
type textarea "x"
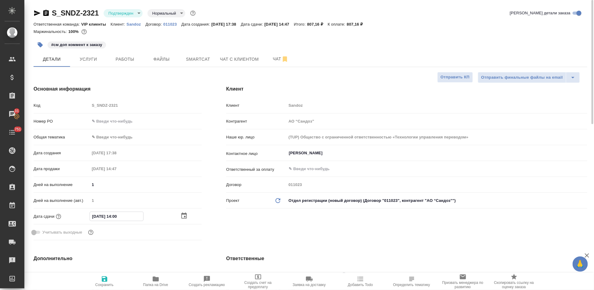
type textarea "x"
type input "26.09.2025 14:00"
click at [236, 227] on div "Клиент Клиент Sandoz Контрагент АО “Сандоз” Наше юр. лицо (TUP) Общество с огра…" at bounding box center [406, 164] width 385 height 182
click at [105, 283] on span "Сохранить" at bounding box center [104, 284] width 18 height 4
type textarea "x"
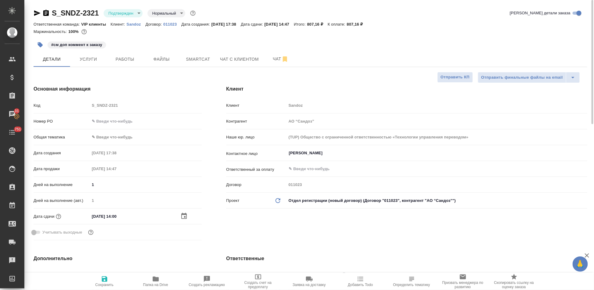
type textarea "x"
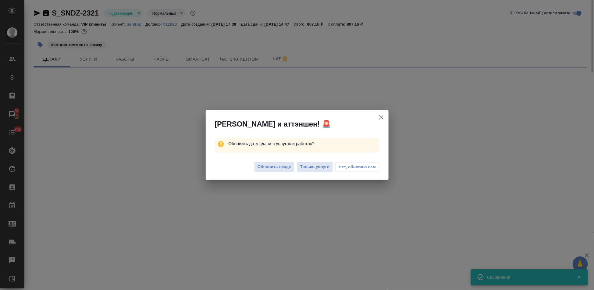
select select "RU"
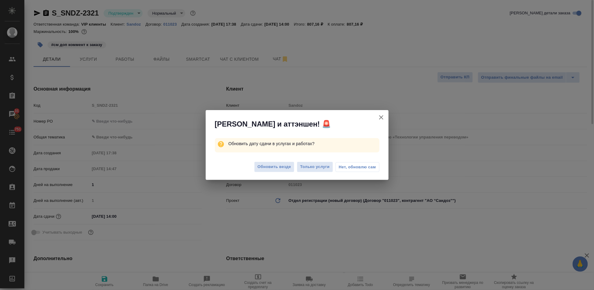
type textarea "x"
click at [279, 165] on span "Обновить везде" at bounding box center [274, 166] width 34 height 7
type textarea "x"
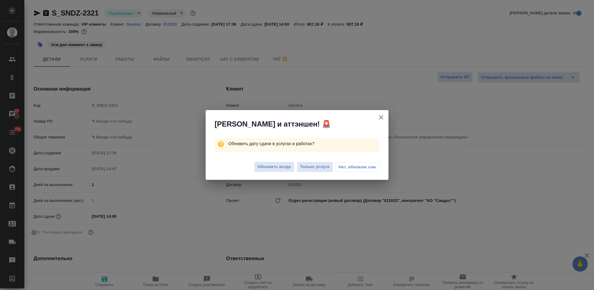
type textarea "x"
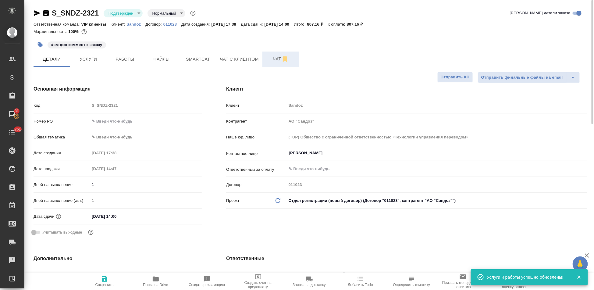
click at [272, 61] on span "Чат" at bounding box center [280, 59] width 29 height 8
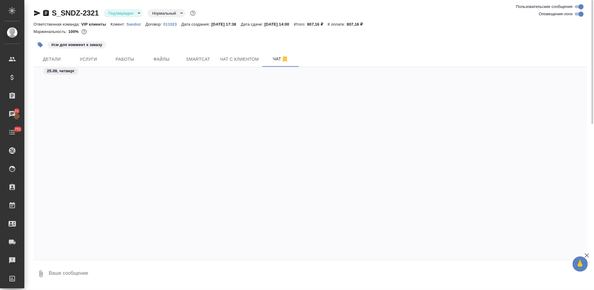
scroll to position [1617, 0]
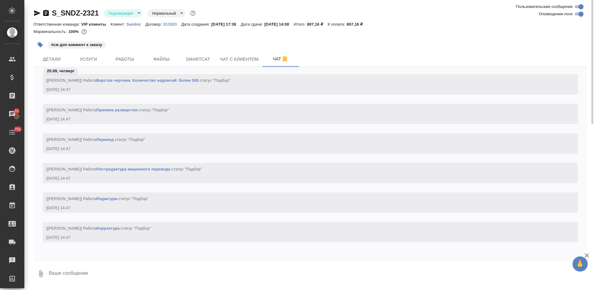
click at [139, 274] on textarea at bounding box center [317, 273] width 539 height 21
type textarea """
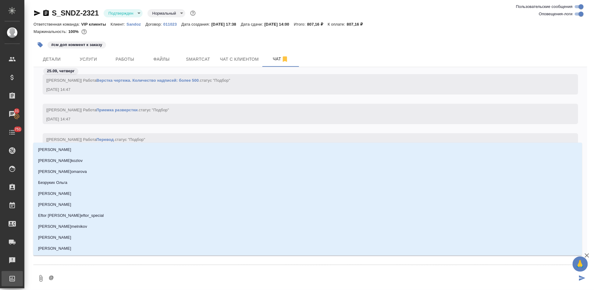
type textarea "@"
type textarea "@ u"
type input "u"
type textarea "@ uj"
type input "uj"
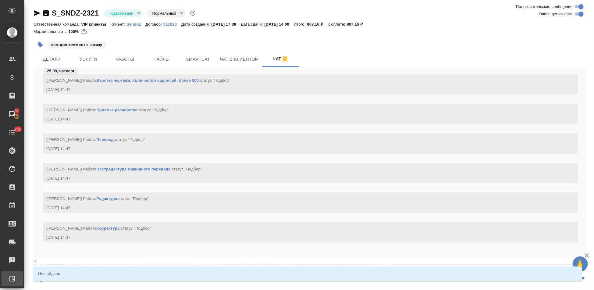
type textarea "@ ujh"
type input "ujh"
type textarea "@ uj"
type input "uj"
type textarea "@ u"
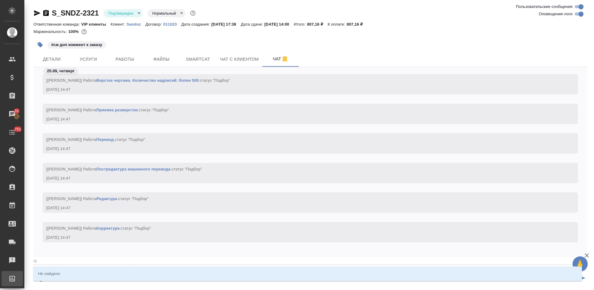
type input "u"
type textarea "@"
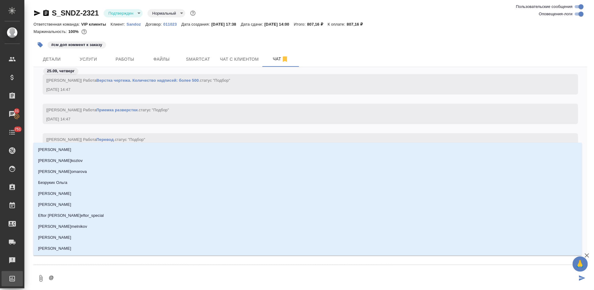
type textarea "@г"
type input "г"
type textarea "@го"
type input "го"
type textarea "@гор"
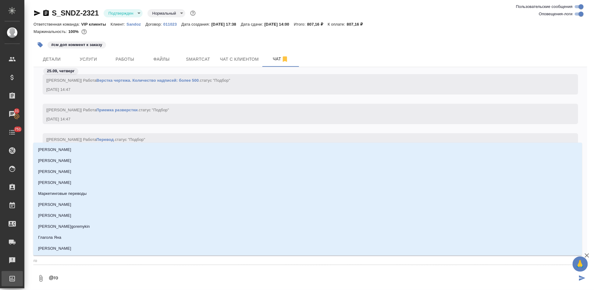
type input "гор"
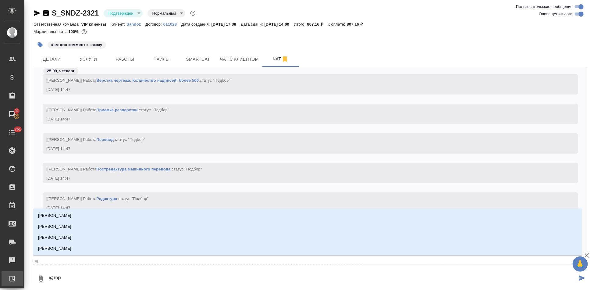
type textarea "@горш"
type input "горш"
type textarea "@горшк"
type input "горшк"
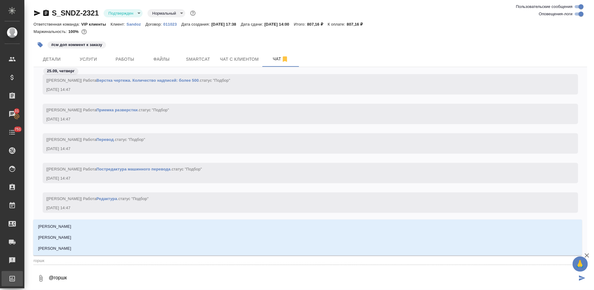
type textarea "@горшко"
type input "горшко"
type textarea "@горшков"
type input "горшков"
type textarea "@горшкова"
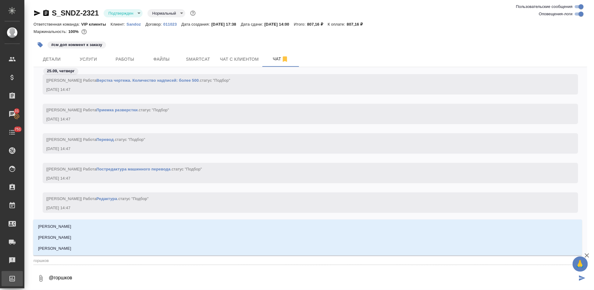
type input "горшкова"
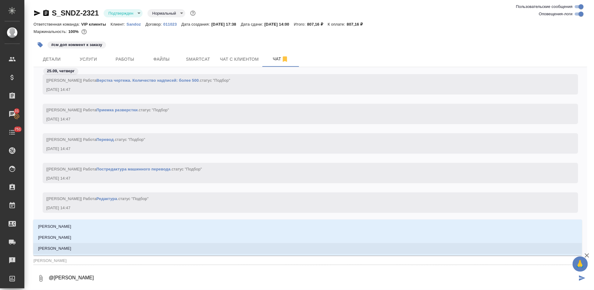
click at [69, 249] on p "[PERSON_NAME]" at bounding box center [54, 248] width 33 height 6
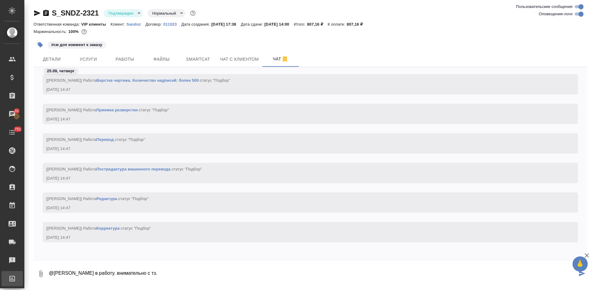
paste textarea "Текст после таблицы с перечнями не считали на перевод"
type textarea "@Горшкова Валентина в работу. внимательно с тз. Текст после таблицы с перечнями…"
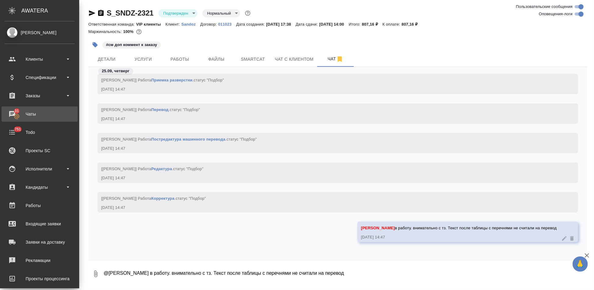
click at [34, 117] on div "Чаты" at bounding box center [40, 113] width 70 height 9
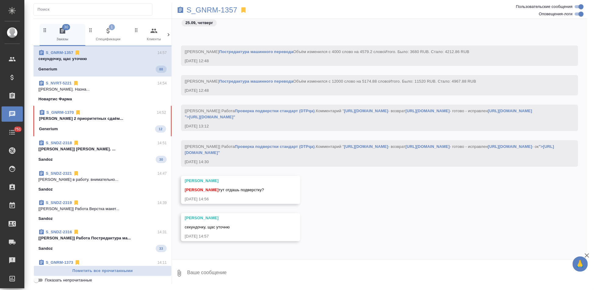
scroll to position [89950, 0]
click at [357, 200] on div "Грабко Мария Оксютович Ирина тут отдашь подверстку? 25.09.25, 14:56" at bounding box center [379, 194] width 415 height 37
click at [82, 117] on p "Кабаргина Анна 2 приоритетных сдаём..." at bounding box center [102, 117] width 127 height 6
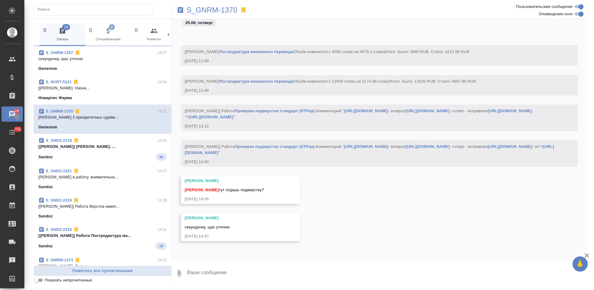
click at [122, 120] on p "Кабаргина Анна 2 приоритетных сдаём..." at bounding box center [102, 117] width 128 height 6
click at [86, 117] on p "Кабаргина Анна 2 приоритетных сдаём..." at bounding box center [102, 117] width 128 height 6
click at [356, 240] on div "Оксютович Ирина секундочку, щас уточню 25.09.25, 14:57" at bounding box center [379, 231] width 415 height 37
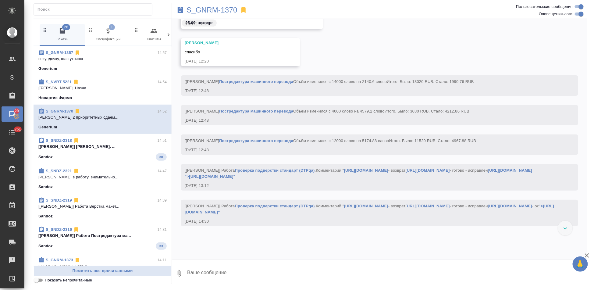
scroll to position [87899, 0]
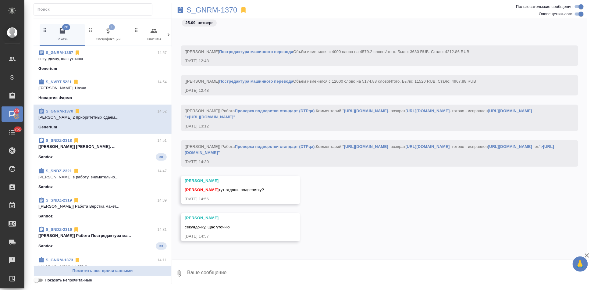
click at [95, 122] on span "S_GNRM-1370 14:52 Кабаргина Анна 2 приоритетных сдаём... Generium" at bounding box center [102, 119] width 128 height 22
click at [103, 120] on p "Кабаргина Анна 2 приоритетных сдаём..." at bounding box center [102, 117] width 128 height 6
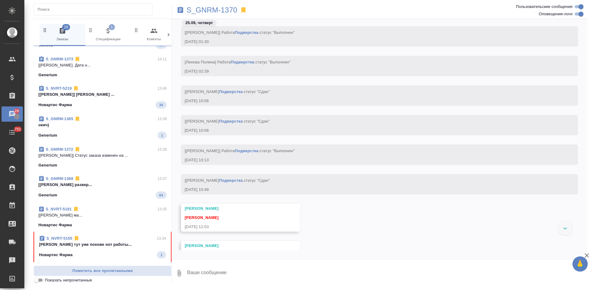
scroll to position [270, 0]
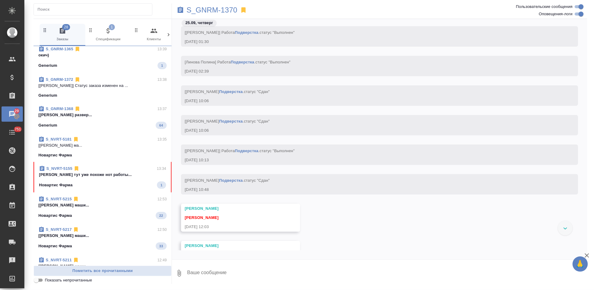
click at [103, 188] on div "Новартис Фарма 1" at bounding box center [102, 184] width 127 height 7
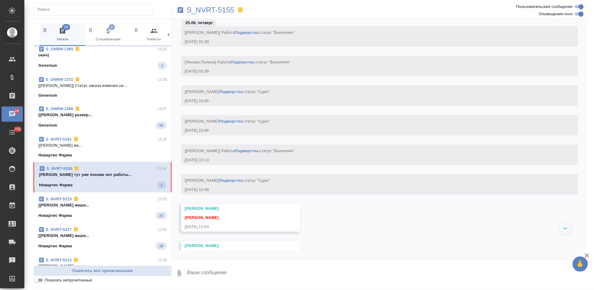
click at [111, 179] on span "S_NVRT-5155 13:34 Кабаргина Анна тут уже похоже нот работы... Новартис Фарма 1" at bounding box center [102, 176] width 127 height 23
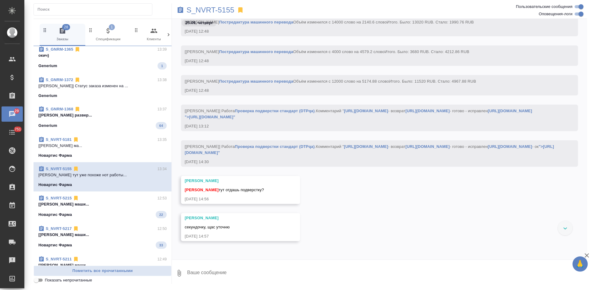
scroll to position [85035, 0]
click at [576, 14] on input "Оповещения-логи" at bounding box center [581, 13] width 22 height 7
checkbox input "false"
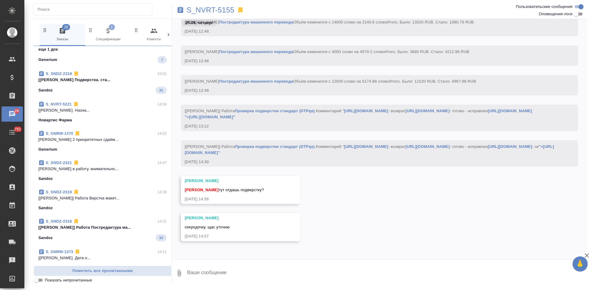
scroll to position [0, 0]
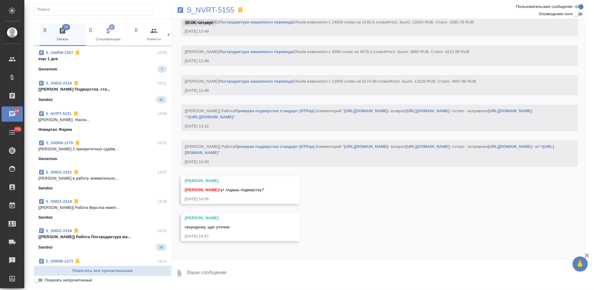
click at [104, 142] on div "S_GNRM-1370 14:52" at bounding box center [102, 143] width 128 height 6
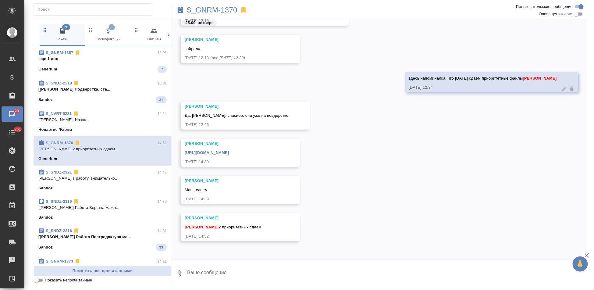
scroll to position [14520, 0]
click at [251, 271] on textarea at bounding box center [386, 273] width 400 height 21
type textarea "сдала спасибо"
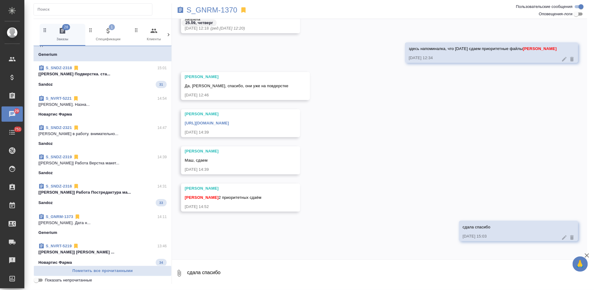
scroll to position [34, 0]
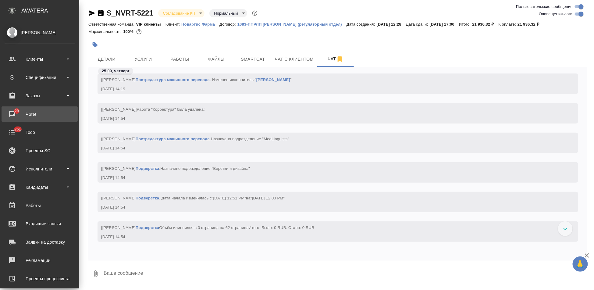
scroll to position [7606, 0]
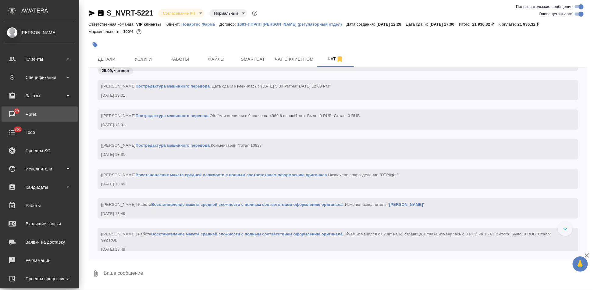
click at [12, 115] on div "Чаты" at bounding box center [40, 113] width 70 height 9
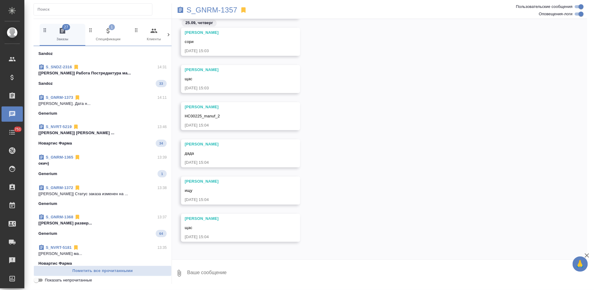
scroll to position [182, 0]
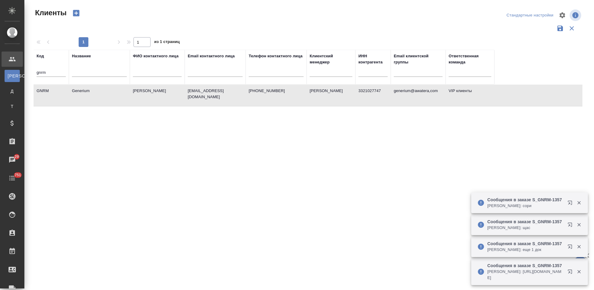
select select "RU"
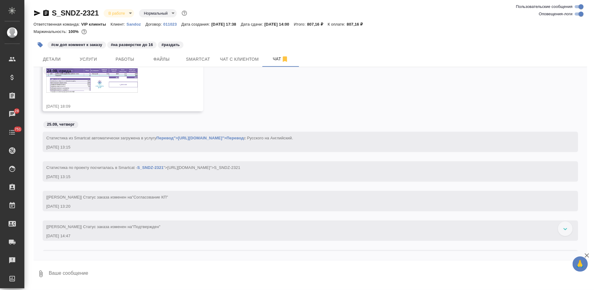
scroll to position [473, 0]
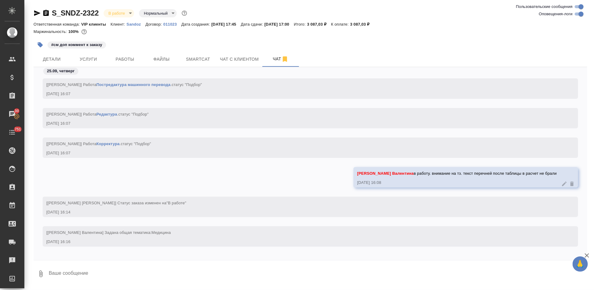
scroll to position [4035, 0]
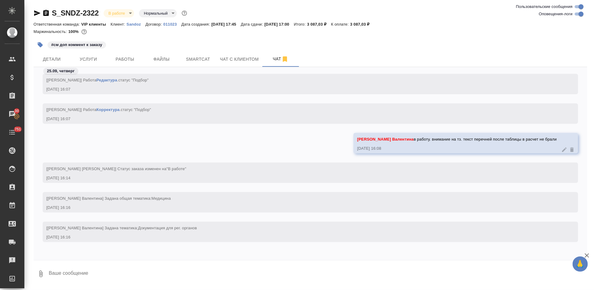
click at [135, 25] on p "Sandoz" at bounding box center [135, 24] width 19 height 5
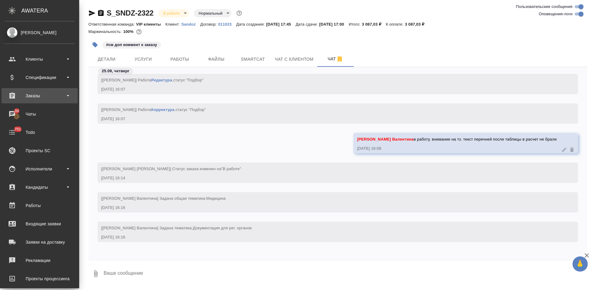
click at [48, 91] on div "Заказы" at bounding box center [40, 95] width 70 height 9
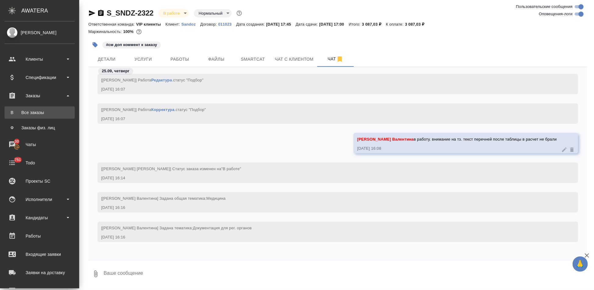
click at [47, 109] on link "В Все заказы" at bounding box center [40, 112] width 70 height 12
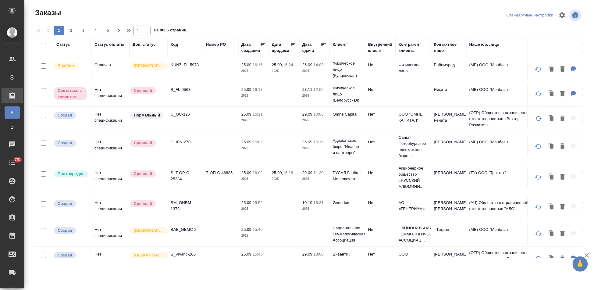
click at [269, 279] on div ".cls-1 fill:#fff; AWATERA [PERSON_NAME] Спецификации Заказы В Все заказы Ф Зака…" at bounding box center [297, 145] width 594 height 290
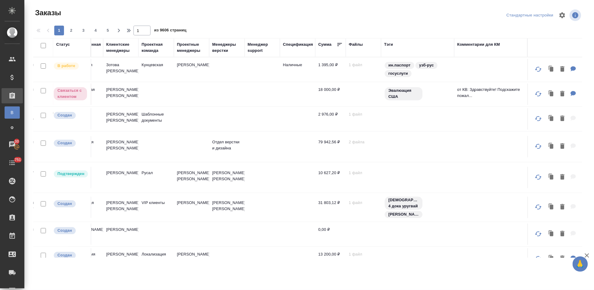
scroll to position [0, 476]
drag, startPoint x: 335, startPoint y: 114, endPoint x: 330, endPoint y: 128, distance: 14.9
drag, startPoint x: 330, startPoint y: 128, endPoint x: 393, endPoint y: 47, distance: 102.7
click at [393, 47] on div "Тэги" at bounding box center [417, 44] width 67 height 6
click at [387, 45] on div "Тэги" at bounding box center [388, 44] width 9 height 6
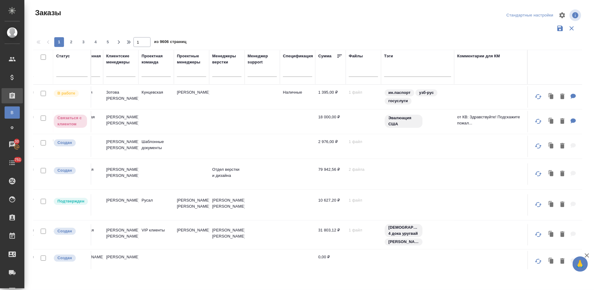
click at [397, 56] on div "Тэги" at bounding box center [417, 56] width 67 height 6
click at [394, 72] on div at bounding box center [417, 70] width 67 height 9
click at [393, 72] on div at bounding box center [417, 70] width 67 height 9
click at [398, 74] on div at bounding box center [417, 70] width 67 height 9
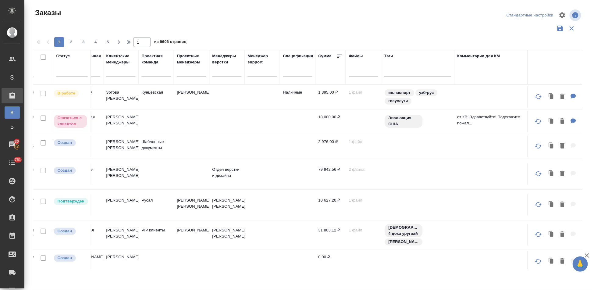
click at [390, 72] on div at bounding box center [417, 70] width 67 height 9
type input "по"
click at [401, 73] on div "по" at bounding box center [417, 70] width 67 height 9
click at [401, 73] on div at bounding box center [417, 70] width 67 height 9
type input "по срочному тариф"
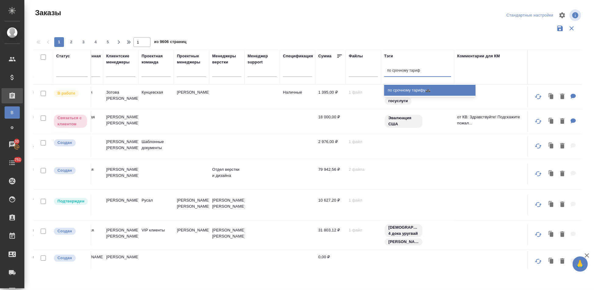
drag, startPoint x: 412, startPoint y: 88, endPoint x: 330, endPoint y: 136, distance: 95.0
click at [412, 87] on div "по срочному тарифу🚓" at bounding box center [429, 90] width 91 height 11
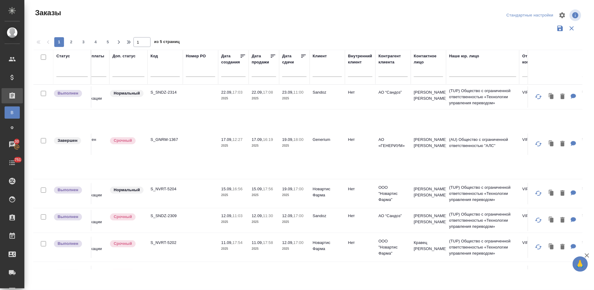
scroll to position [0, 0]
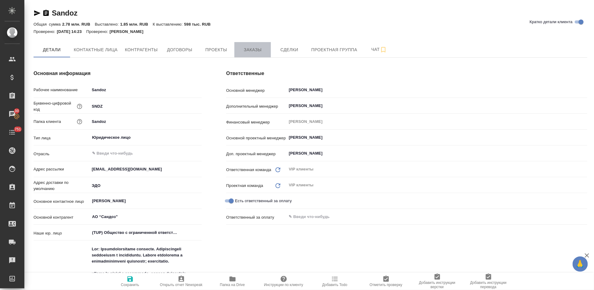
click at [252, 47] on span "Заказы" at bounding box center [252, 50] width 29 height 8
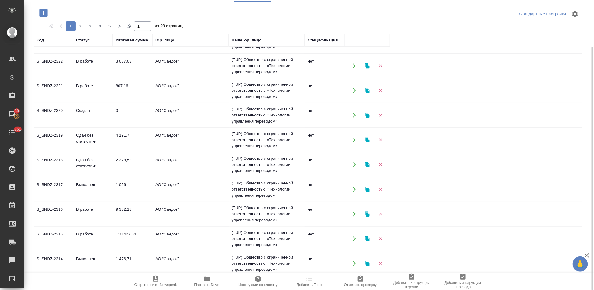
scroll to position [34, 0]
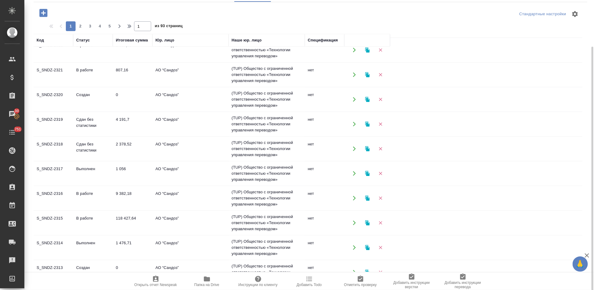
click at [81, 245] on td "Выполнен" at bounding box center [93, 247] width 40 height 21
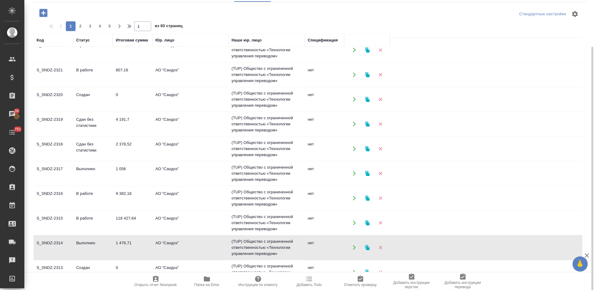
click at [81, 245] on td "Выполнен" at bounding box center [93, 247] width 40 height 21
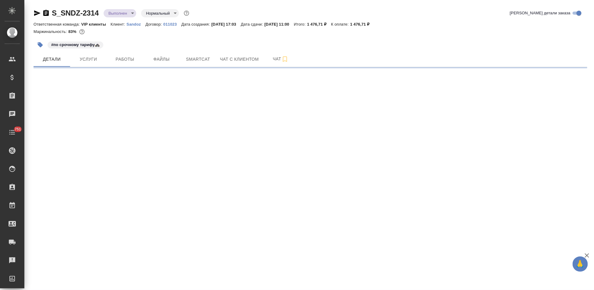
select select "RU"
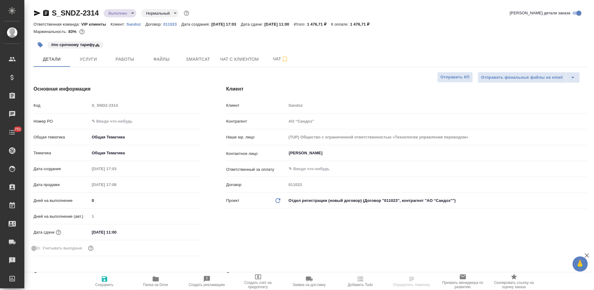
type textarea "x"
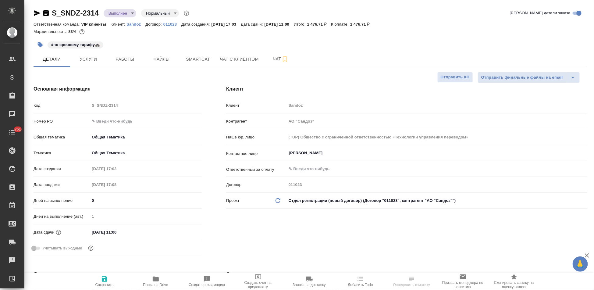
type textarea "x"
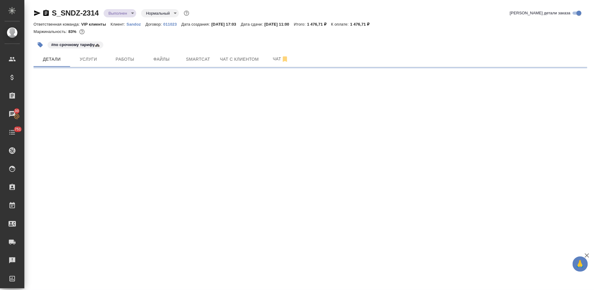
select select "RU"
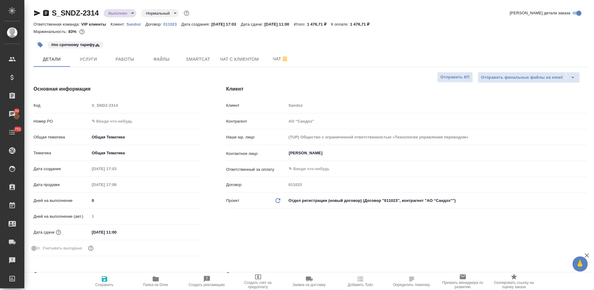
type textarea "x"
drag, startPoint x: 392, startPoint y: 31, endPoint x: 387, endPoint y: 31, distance: 5.5
drag, startPoint x: 387, startPoint y: 31, endPoint x: 373, endPoint y: 40, distance: 16.7
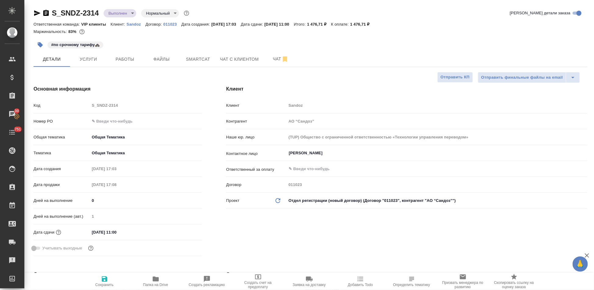
click at [371, 41] on div "#по срочному тарифу🚓" at bounding box center [218, 44] width 369 height 13
drag, startPoint x: 386, startPoint y: 25, endPoint x: 365, endPoint y: 24, distance: 20.4
click at [365, 24] on div "Ответственная команда: VIP клиенты Клиент: Sandoz Договор: 011023 Дата создания…" at bounding box center [310, 23] width 553 height 7
copy p "1 476,71 ₽"
type textarea "x"
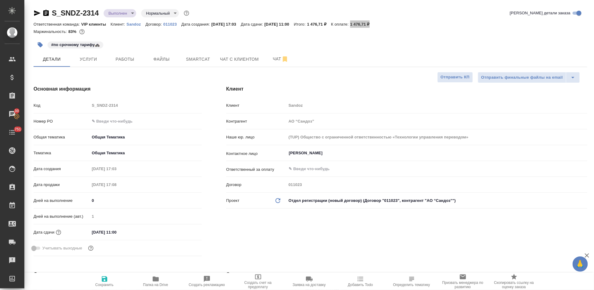
type textarea "x"
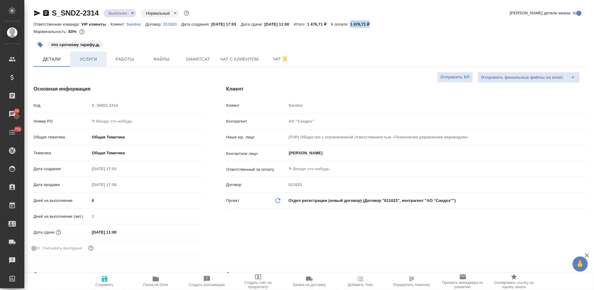
click at [93, 61] on span "Услуги" at bounding box center [88, 59] width 29 height 8
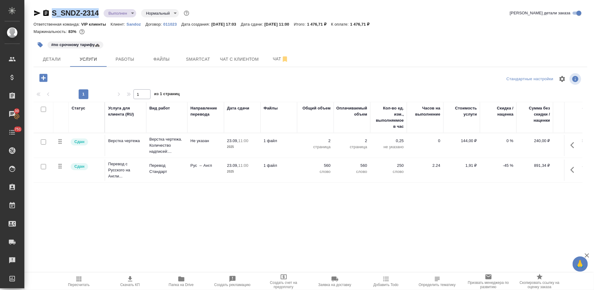
drag, startPoint x: 99, startPoint y: 12, endPoint x: 53, endPoint y: 12, distance: 45.7
click at [53, 12] on div "S_SNDZ-2314 Выполнен completed Нормальный normal" at bounding box center [112, 13] width 157 height 10
copy link "S_SNDZ-2314"
click at [52, 64] on button "Детали" at bounding box center [52, 58] width 37 height 15
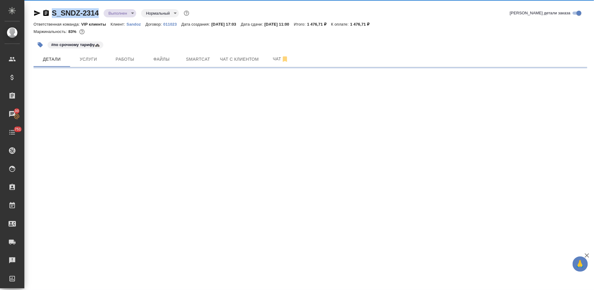
select select "RU"
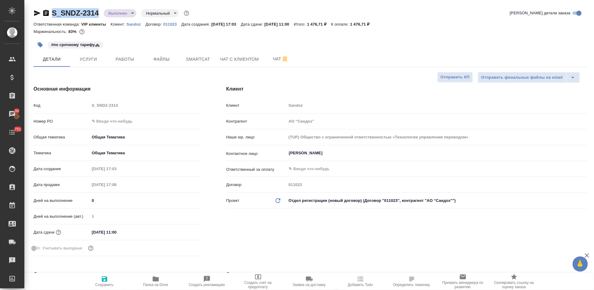
type textarea "x"
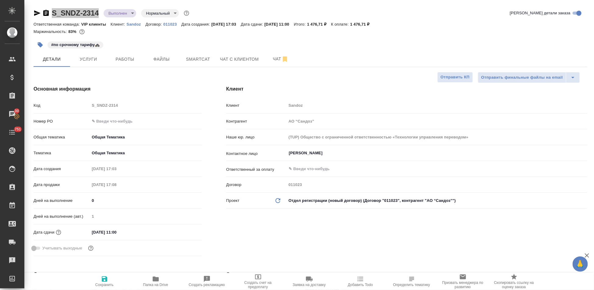
type textarea "x"
